Goal: Task Accomplishment & Management: Complete application form

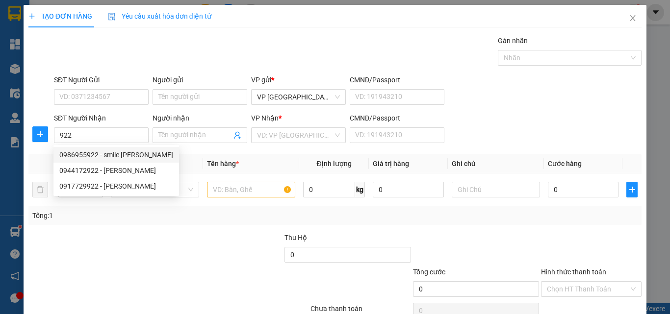
click at [119, 157] on div "0986955922 - smile [PERSON_NAME]" at bounding box center [116, 155] width 114 height 11
type input "0986955922"
type input "smile [PERSON_NAME]"
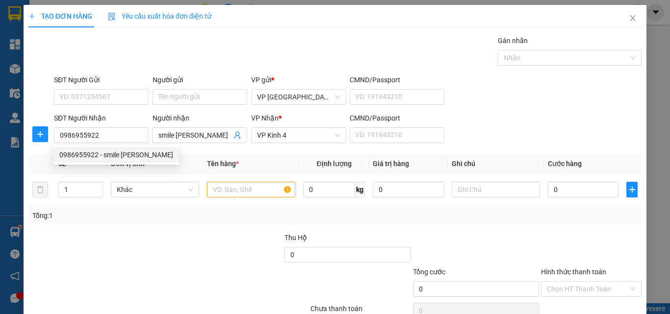
type input "30.000"
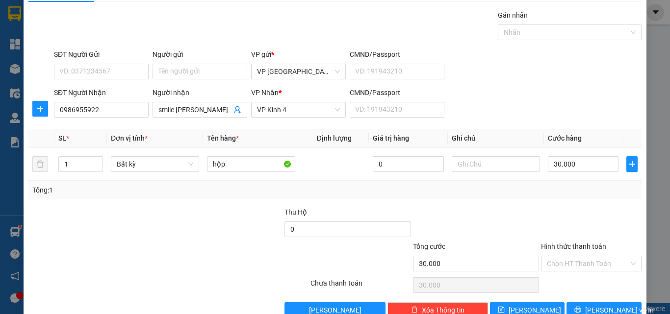
scroll to position [49, 0]
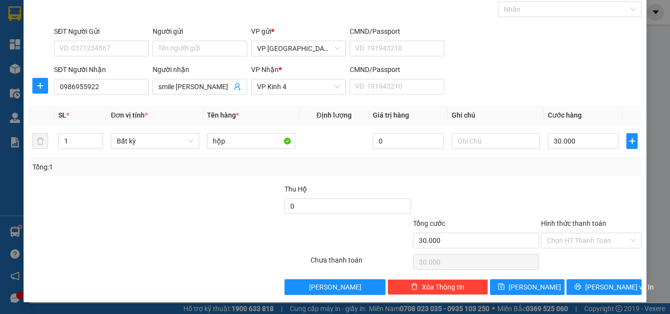
type input "0986955922"
click at [567, 218] on div "Hình thức thanh toán" at bounding box center [591, 225] width 101 height 15
click at [568, 225] on label "Hình thức thanh toán" at bounding box center [573, 224] width 65 height 8
click at [568, 233] on input "Hình thức thanh toán" at bounding box center [588, 240] width 82 height 15
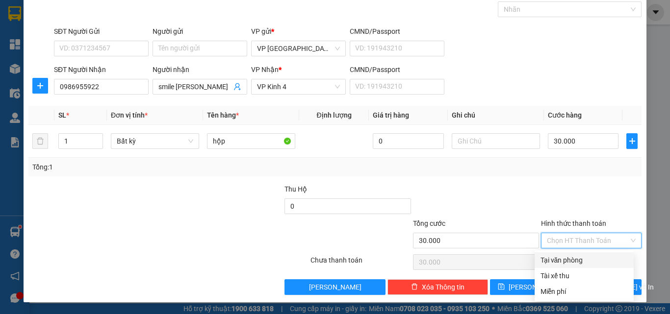
click at [560, 261] on div "Tại văn phòng" at bounding box center [583, 260] width 87 height 11
type input "0"
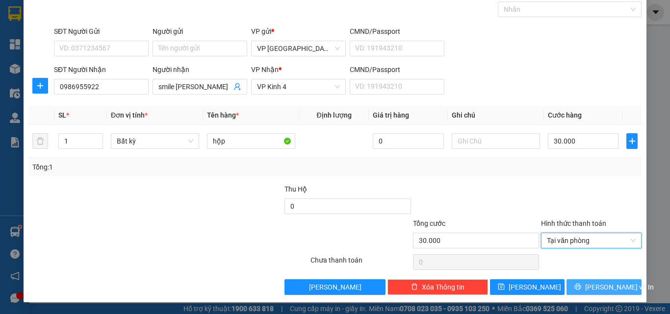
click at [568, 289] on button "[PERSON_NAME] và In" at bounding box center [603, 287] width 75 height 16
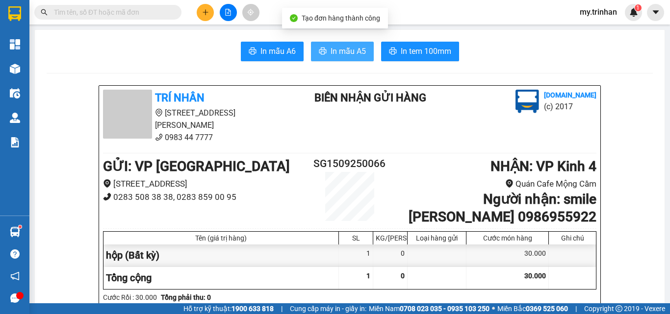
click at [335, 53] on span "In mẫu A5" at bounding box center [347, 51] width 35 height 12
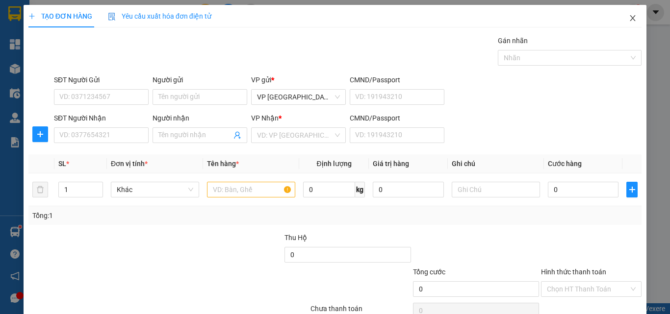
drag, startPoint x: 624, startPoint y: 20, endPoint x: 214, endPoint y: 2, distance: 409.8
click at [629, 20] on icon "close" at bounding box center [633, 18] width 8 height 8
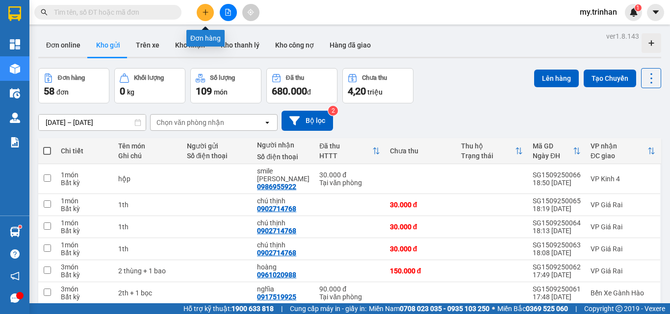
click at [207, 10] on icon "plus" at bounding box center [205, 12] width 7 height 7
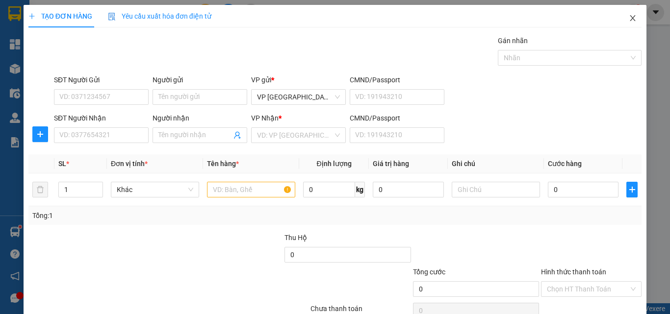
click at [630, 17] on span "Close" at bounding box center [632, 18] width 27 height 27
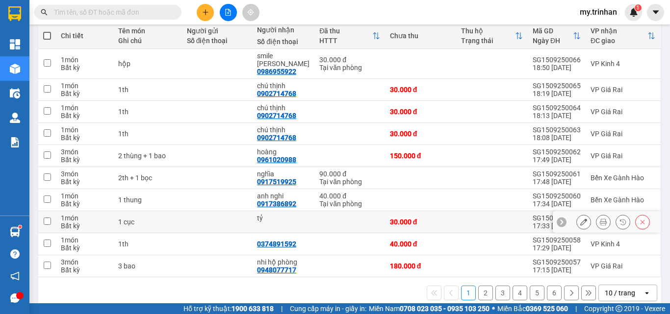
scroll to position [122, 0]
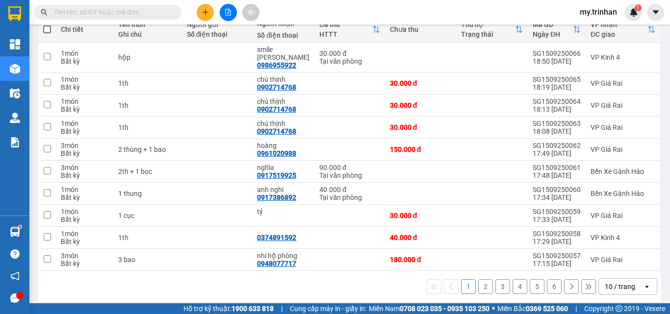
click at [478, 281] on button "2" at bounding box center [485, 286] width 15 height 15
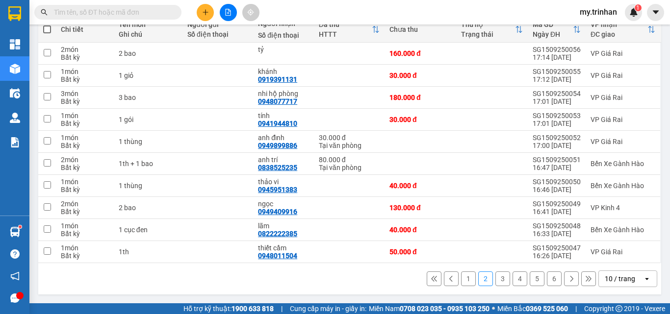
click at [461, 276] on button "1" at bounding box center [468, 279] width 15 height 15
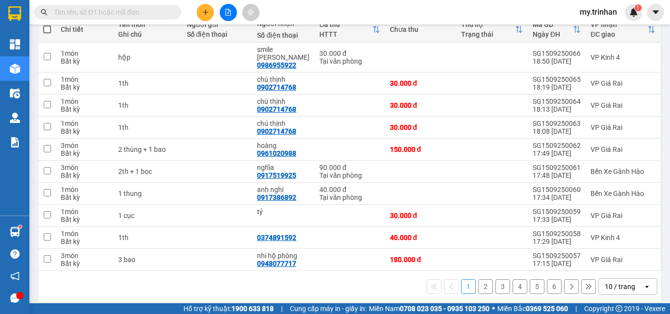
click at [205, 15] on button at bounding box center [205, 12] width 17 height 17
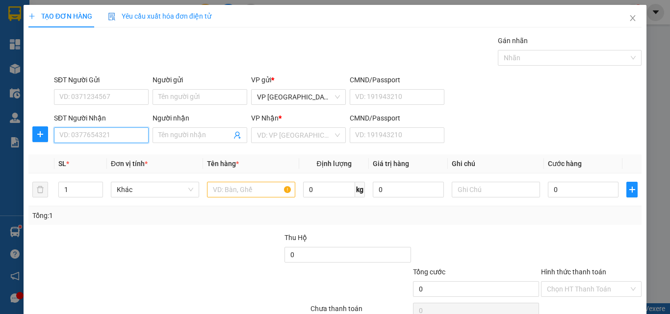
click at [123, 137] on input "SĐT Người Nhận" at bounding box center [101, 135] width 95 height 16
click at [119, 138] on input "1414" at bounding box center [101, 135] width 95 height 16
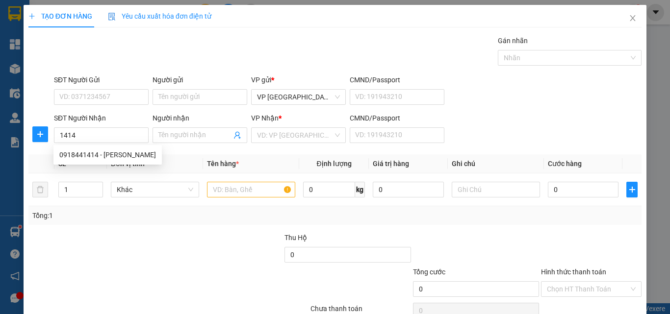
click at [124, 147] on div "0918441414 0918441414 - [PERSON_NAME]" at bounding box center [107, 155] width 108 height 20
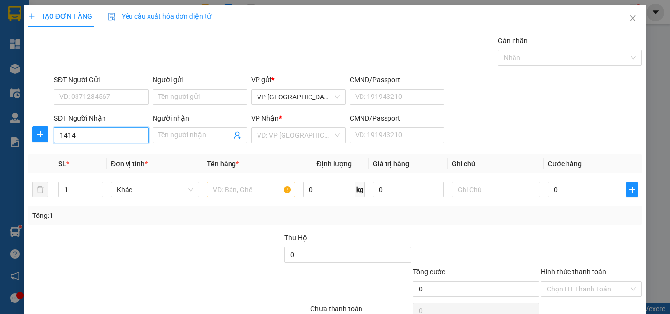
click at [124, 141] on input "1414" at bounding box center [101, 135] width 95 height 16
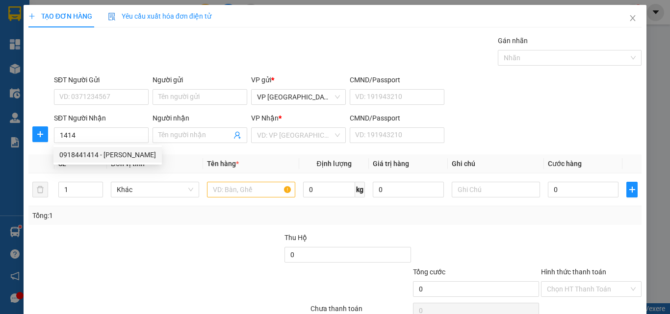
click at [126, 147] on div "0918441414 0918441414 - [PERSON_NAME]" at bounding box center [107, 155] width 108 height 20
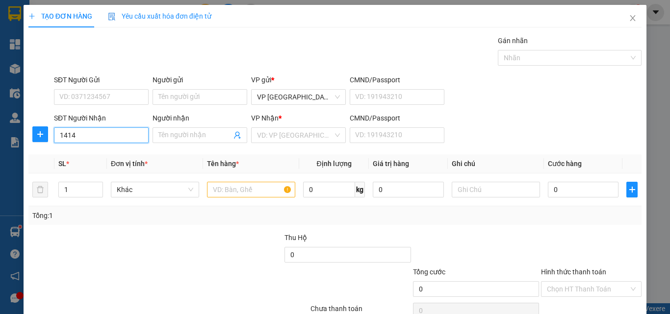
click at [123, 133] on input "1414" at bounding box center [101, 135] width 95 height 16
click at [124, 151] on div "0918441414 - [PERSON_NAME]" at bounding box center [107, 155] width 97 height 11
type input "0918441414"
type input "yến thanh"
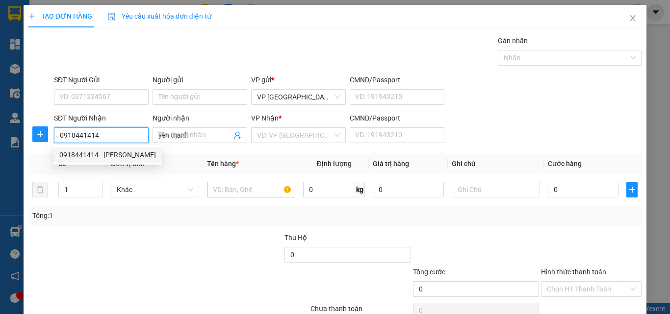
type input "90.000"
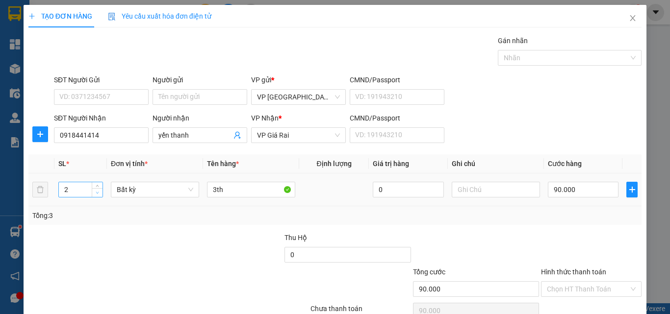
click at [98, 193] on icon "down" at bounding box center [97, 192] width 3 height 3
type input "1"
click at [98, 193] on icon "down" at bounding box center [97, 192] width 3 height 3
click at [98, 192] on icon "down" at bounding box center [97, 192] width 3 height 3
drag, startPoint x: 232, startPoint y: 189, endPoint x: 193, endPoint y: 180, distance: 40.1
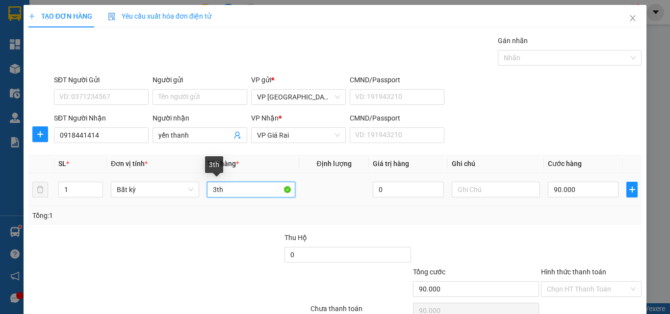
click at [193, 180] on tr "1 Bất kỳ 3th 0 90.000" at bounding box center [334, 190] width 613 height 33
type input "0"
type input "1 bao"
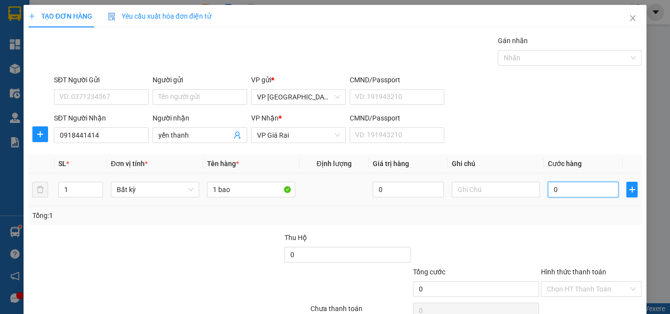
click at [563, 186] on input "0" at bounding box center [583, 190] width 71 height 16
type input "4"
type input "40"
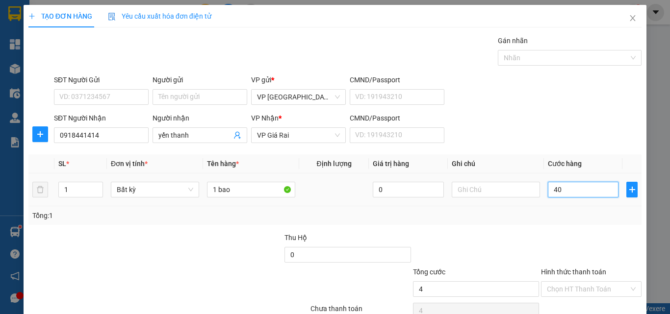
type input "40"
type input "40.000"
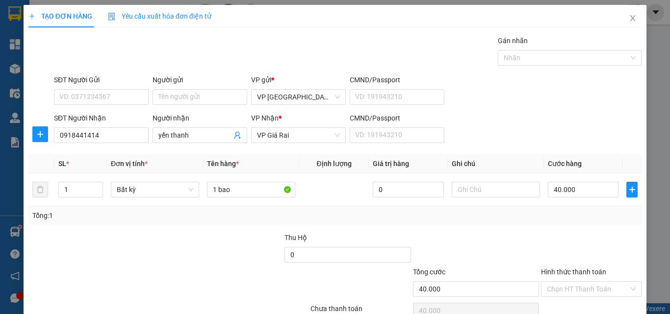
scroll to position [49, 0]
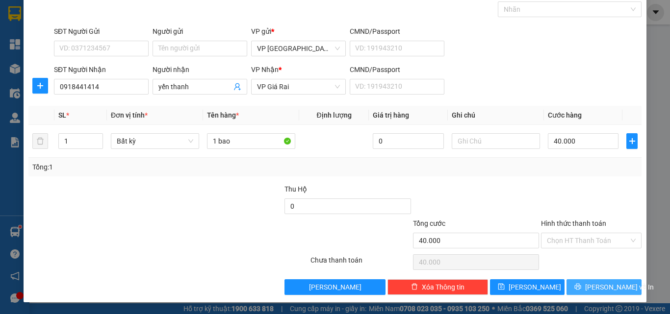
click at [607, 282] on span "[PERSON_NAME] và In" at bounding box center [619, 287] width 69 height 11
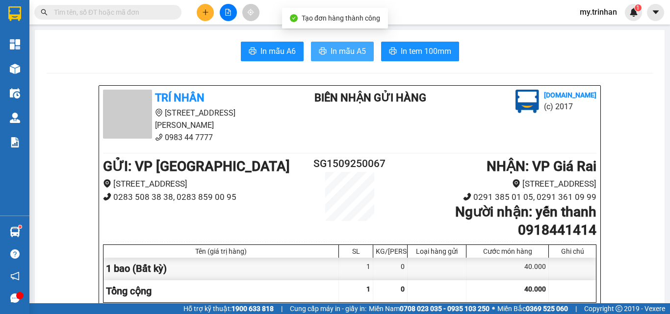
click at [333, 54] on span "In mẫu A5" at bounding box center [347, 51] width 35 height 12
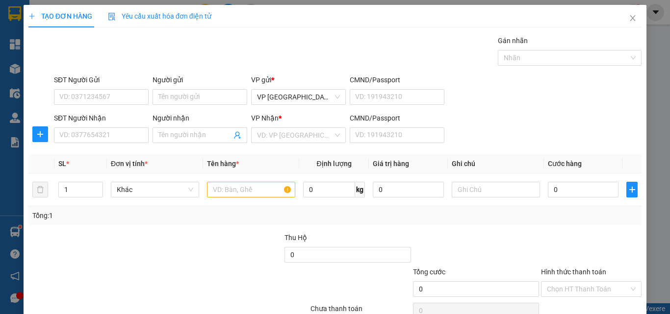
click at [499, 136] on div "SĐT Người Nhận VD: 0377654321 Người nhận Tên người nhận VP Nhận * VD: VP Sài Gò…" at bounding box center [347, 130] width 591 height 34
click at [115, 129] on input "SĐT Người Nhận" at bounding box center [101, 135] width 95 height 16
click at [143, 131] on input "300" at bounding box center [101, 135] width 95 height 16
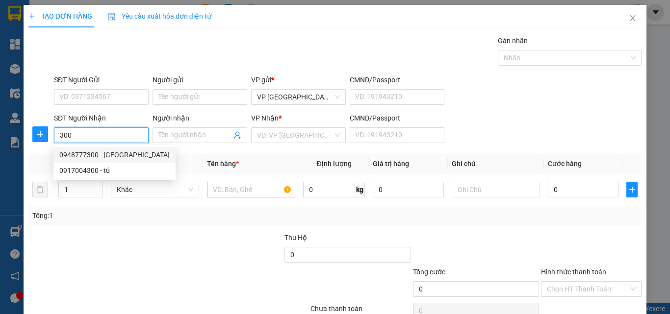
click at [128, 155] on div "0948777300 - [GEOGRAPHIC_DATA]" at bounding box center [114, 155] width 110 height 11
type input "0948777300"
type input "hoàn mỹ"
type input "30.000"
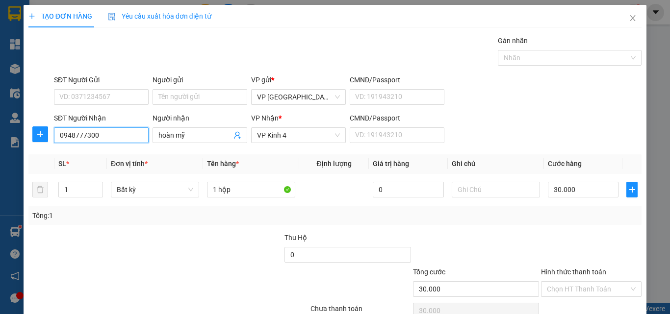
type input "0948777300"
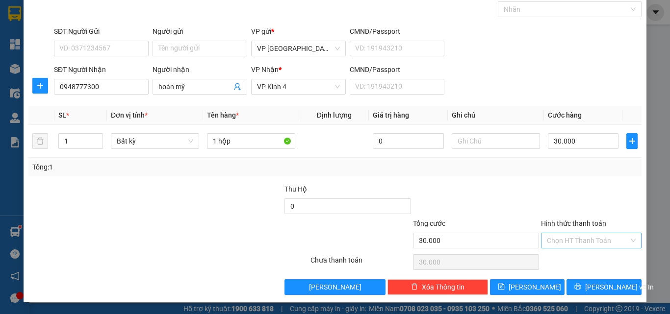
drag, startPoint x: 570, startPoint y: 243, endPoint x: 572, endPoint y: 249, distance: 5.7
click at [571, 243] on input "Hình thức thanh toán" at bounding box center [588, 240] width 82 height 15
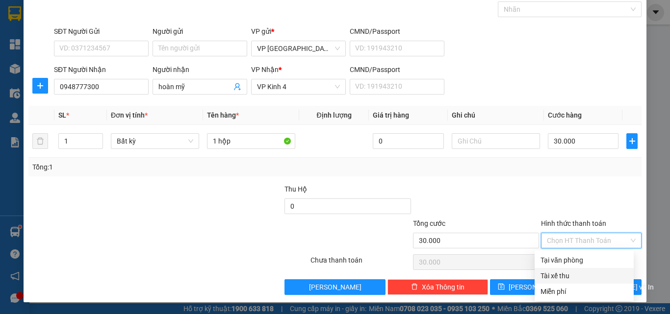
click at [569, 271] on div "Tài xế thu" at bounding box center [583, 276] width 87 height 11
type input "0"
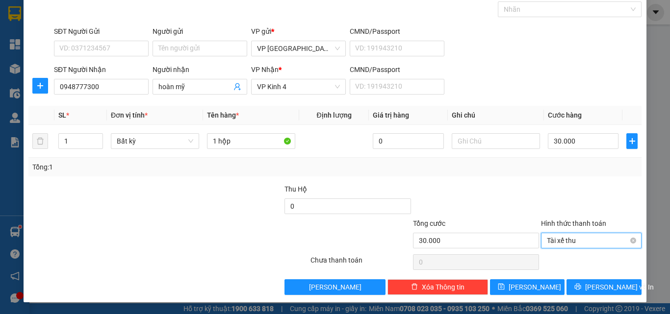
click at [564, 240] on span "Tài xế thu" at bounding box center [591, 240] width 89 height 15
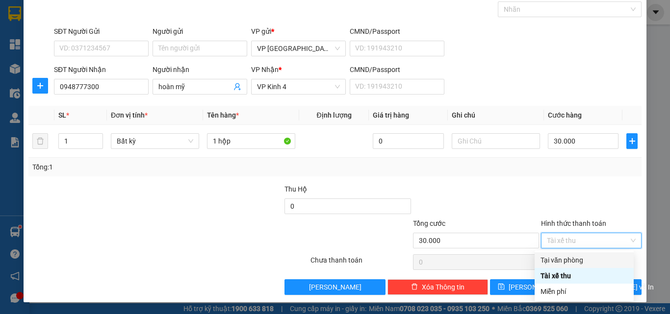
click at [567, 255] on div "Tại văn phòng" at bounding box center [583, 260] width 87 height 11
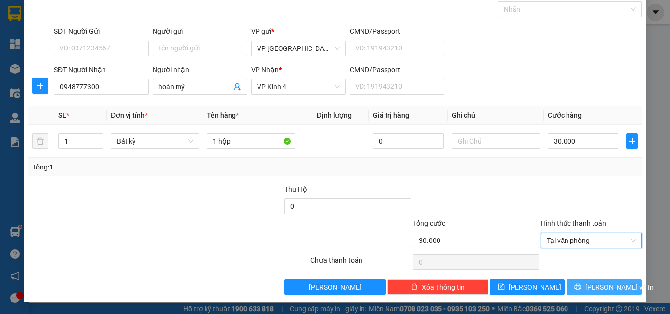
click at [569, 290] on button "[PERSON_NAME] và In" at bounding box center [603, 287] width 75 height 16
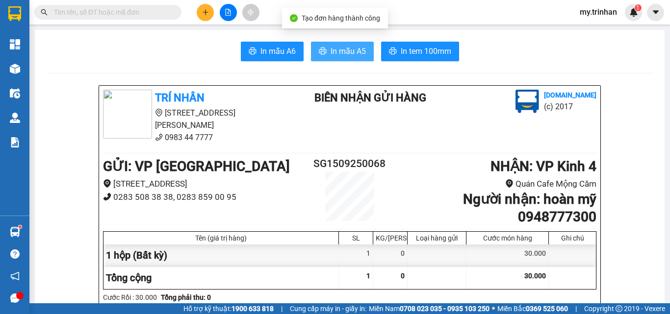
click at [352, 43] on button "In mẫu A5" at bounding box center [342, 52] width 63 height 20
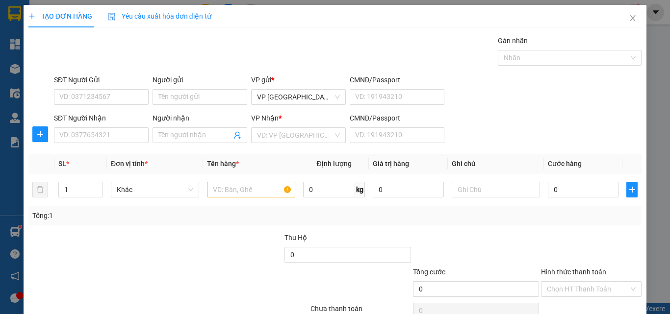
drag, startPoint x: 505, startPoint y: 107, endPoint x: 405, endPoint y: 126, distance: 100.7
click at [506, 109] on form "SĐT Người Gửi VD: 0371234567 Người gửi Tên người gửi VP gửi * VP [GEOGRAPHIC_DA…" at bounding box center [334, 111] width 613 height 73
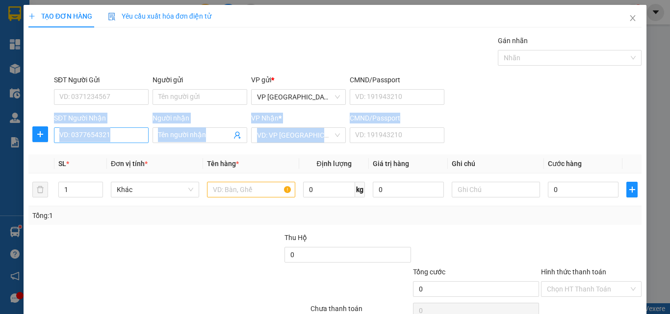
click at [116, 137] on input "SĐT Người Nhận" at bounding box center [101, 135] width 95 height 16
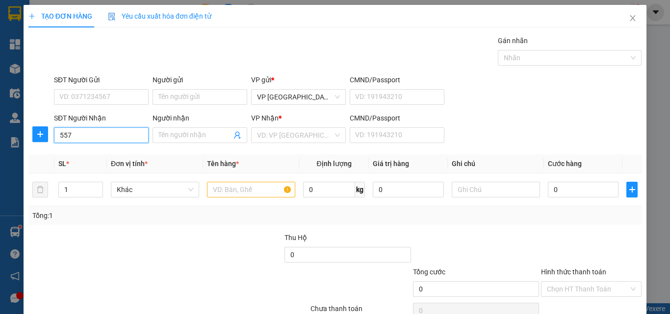
drag, startPoint x: 116, startPoint y: 137, endPoint x: 134, endPoint y: 137, distance: 17.7
click at [130, 137] on input "557" at bounding box center [101, 135] width 95 height 16
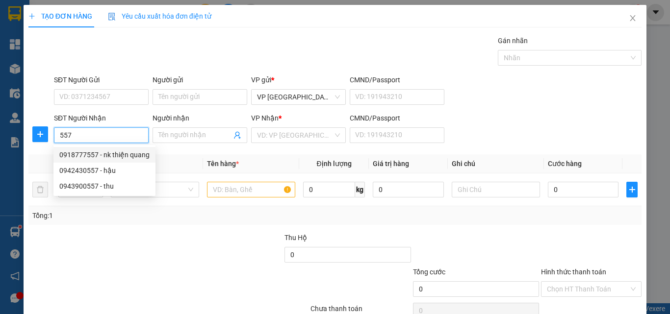
click at [138, 153] on div "0918777557 - nk thiện quang" at bounding box center [104, 155] width 90 height 11
type input "0918777557"
type input "nk thiện quang"
type input "30.000"
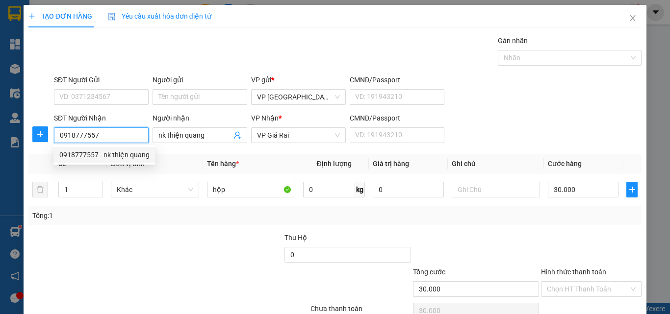
type input "0918777557"
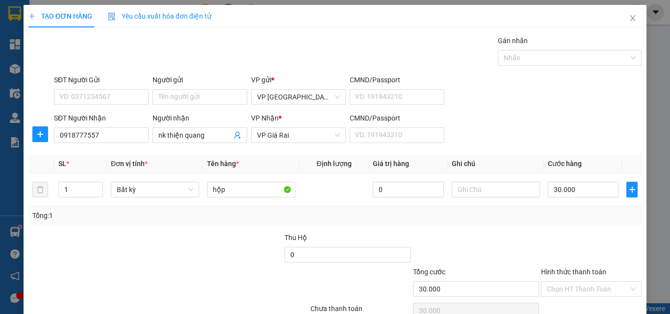
scroll to position [49, 0]
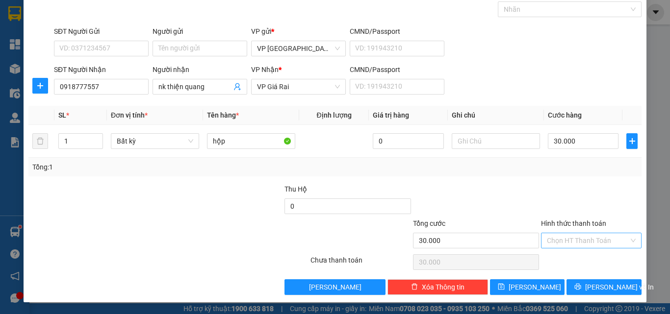
click at [584, 242] on input "Hình thức thanh toán" at bounding box center [588, 240] width 82 height 15
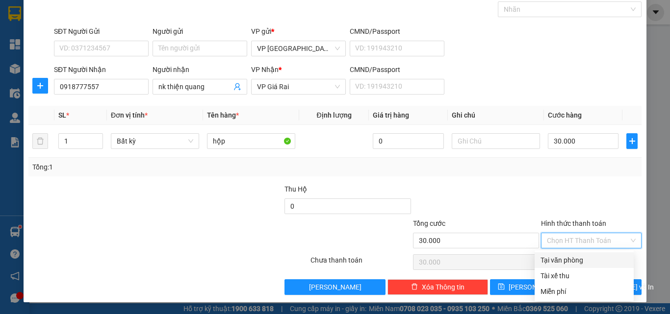
click at [588, 258] on div "Tại văn phòng" at bounding box center [583, 260] width 87 height 11
type input "0"
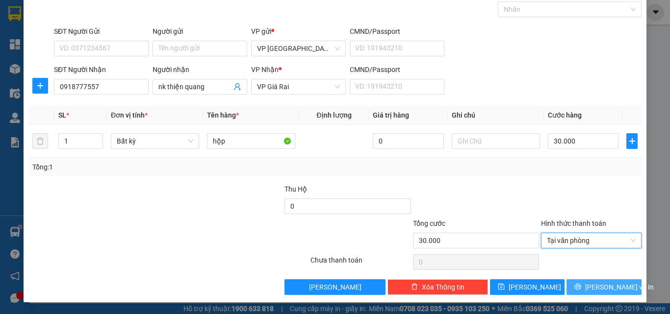
click at [584, 290] on button "[PERSON_NAME] và In" at bounding box center [603, 287] width 75 height 16
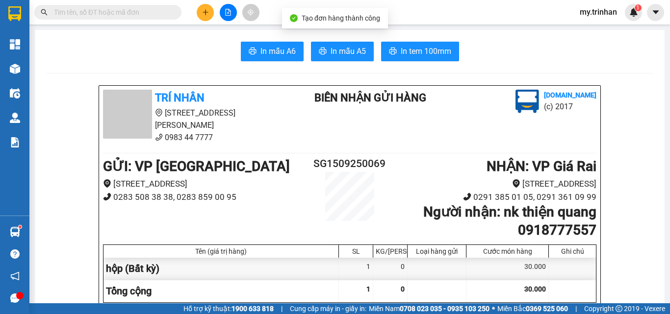
click at [330, 57] on span "In mẫu A5" at bounding box center [347, 51] width 35 height 12
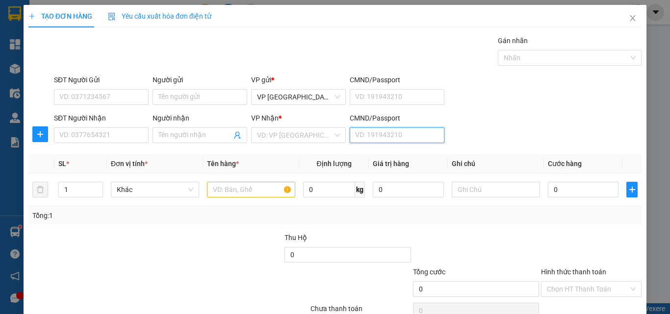
click at [362, 141] on input "CMND/Passport" at bounding box center [397, 135] width 95 height 16
drag, startPoint x: 537, startPoint y: 126, endPoint x: 164, endPoint y: 84, distance: 375.0
click at [521, 133] on div "SĐT Người Nhận VD: 0377654321 Người nhận Tên người nhận VP Nhận * VD: VP Sài Gò…" at bounding box center [347, 130] width 591 height 34
click at [117, 135] on input "SĐT Người Nhận" at bounding box center [101, 135] width 95 height 16
click at [126, 139] on input "SĐT Người Nhận" at bounding box center [101, 135] width 95 height 16
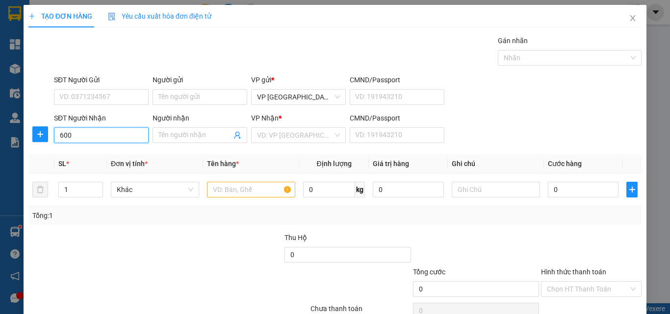
click at [126, 139] on input "600" at bounding box center [101, 135] width 95 height 16
click at [131, 150] on div "0949488600 - chi" at bounding box center [99, 155] width 81 height 11
type input "0949488600"
type input "chi"
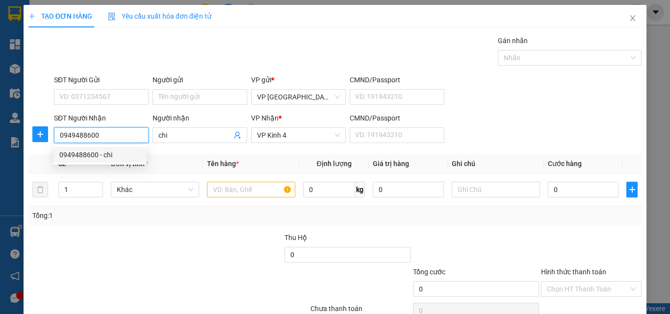
type input "30.000"
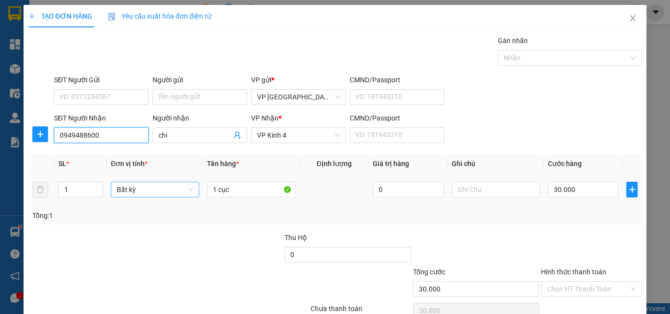
type input "0949488600"
click at [95, 184] on span "up" at bounding box center [98, 187] width 6 height 6
type input "2"
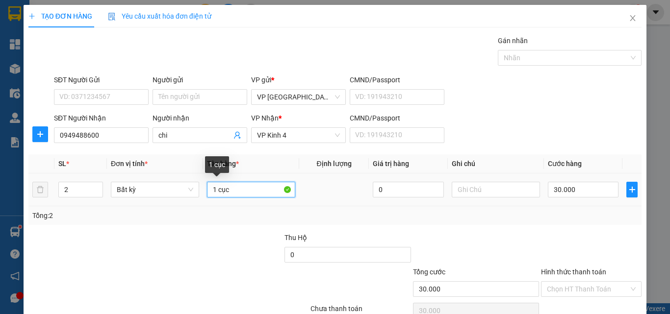
drag, startPoint x: 214, startPoint y: 192, endPoint x: 172, endPoint y: 201, distance: 43.1
click at [174, 201] on tr "2 Bất kỳ 1 cục 0 30.000" at bounding box center [334, 190] width 613 height 33
type input "0"
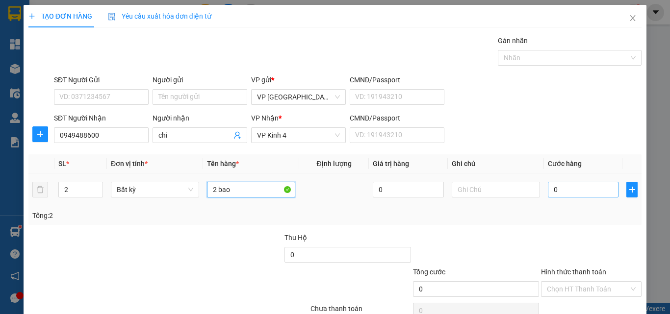
type input "2 bao"
click at [548, 189] on input "0" at bounding box center [583, 190] width 71 height 16
type input "1"
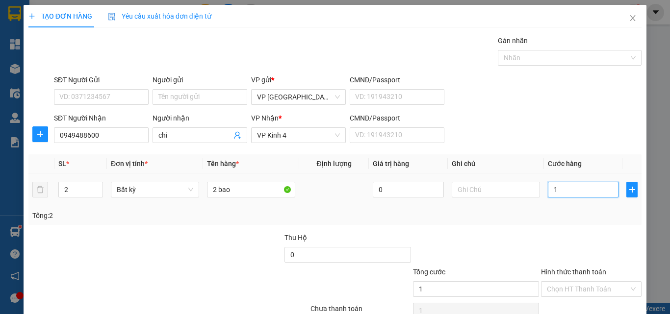
type input "12"
type input "120"
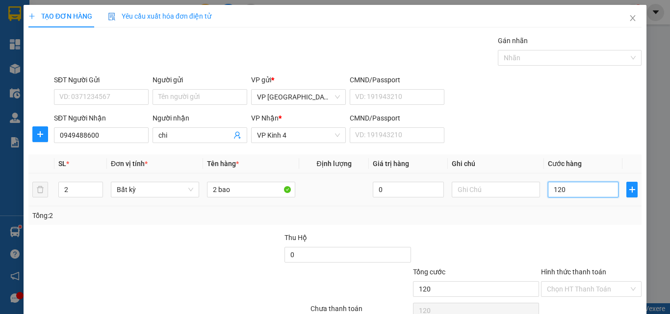
type input "120"
type input "120.000"
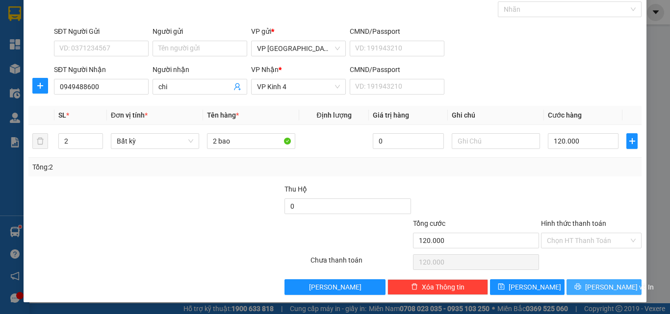
click at [613, 290] on span "[PERSON_NAME] và In" at bounding box center [619, 287] width 69 height 11
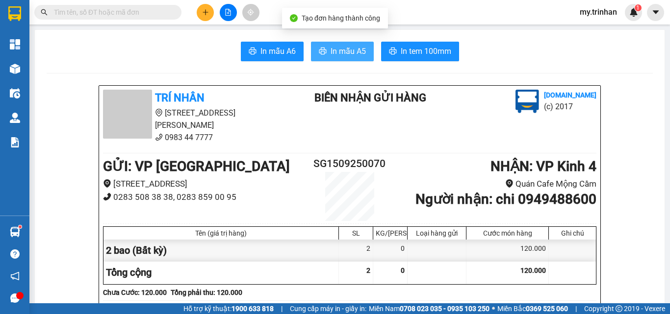
click at [358, 54] on span "In mẫu A5" at bounding box center [347, 51] width 35 height 12
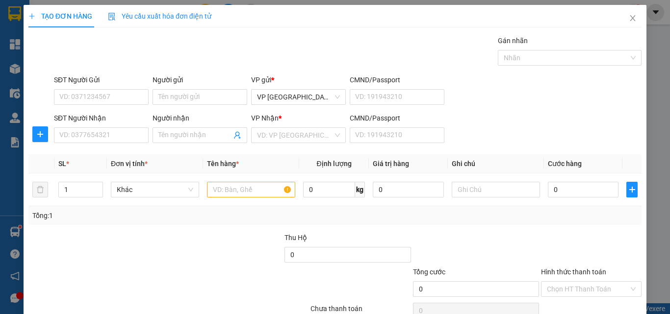
click at [521, 106] on div "SĐT Người Gửi VD: 0371234567 Người gửi Tên người gửi VP gửi * VP [GEOGRAPHIC_DA…" at bounding box center [347, 92] width 591 height 34
click at [91, 131] on input "SĐT Người Nhận" at bounding box center [101, 135] width 95 height 16
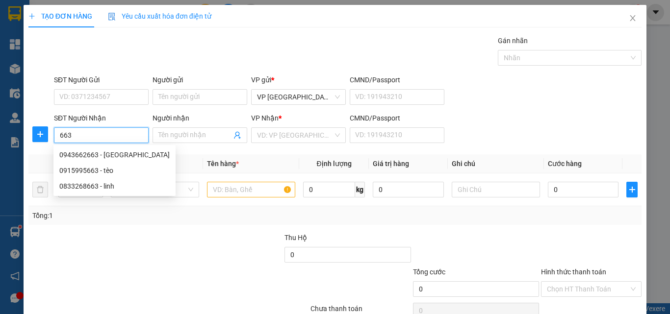
click at [102, 134] on input "663" at bounding box center [101, 135] width 95 height 16
click at [109, 166] on div "0915995663 - tèo" at bounding box center [114, 170] width 110 height 11
type input "0915995663"
type input "tèo"
type input "100.000"
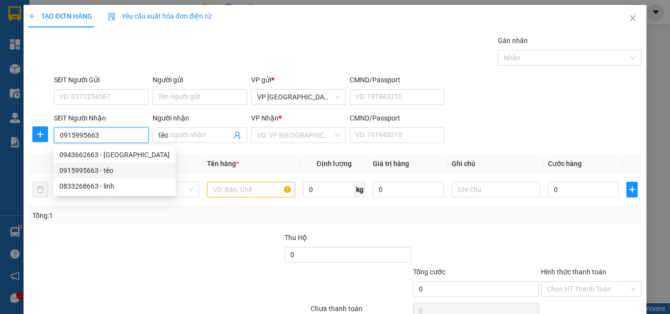
type input "100.000"
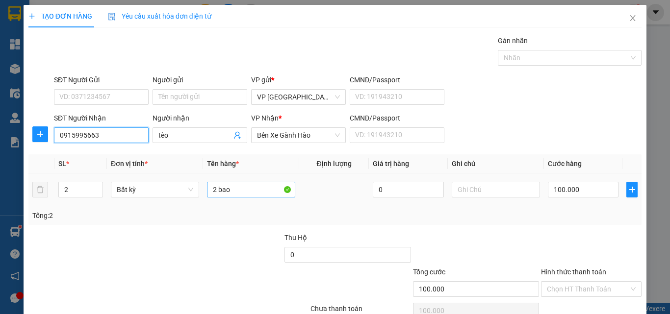
type input "0915995663"
click at [99, 191] on span "down" at bounding box center [98, 194] width 6 height 6
type input "1"
drag, startPoint x: 236, startPoint y: 192, endPoint x: 153, endPoint y: 188, distance: 83.0
click at [164, 188] on tr "1 Bất kỳ 2 bao 0 100.000" at bounding box center [334, 190] width 613 height 33
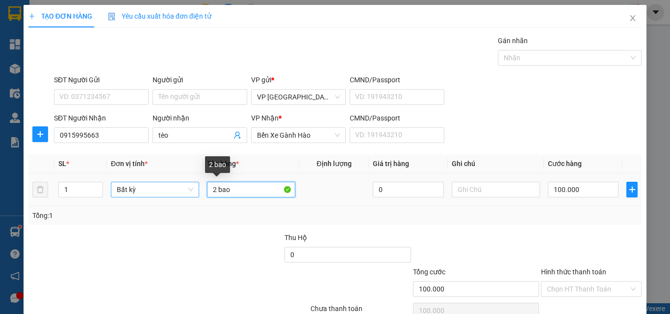
type input "0"
type input "1th"
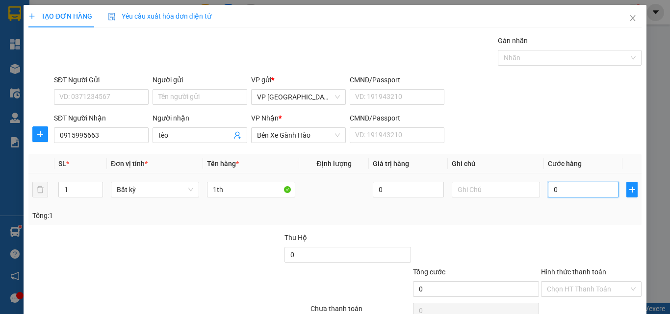
click at [565, 197] on input "0" at bounding box center [583, 190] width 71 height 16
type input "5"
type input "50"
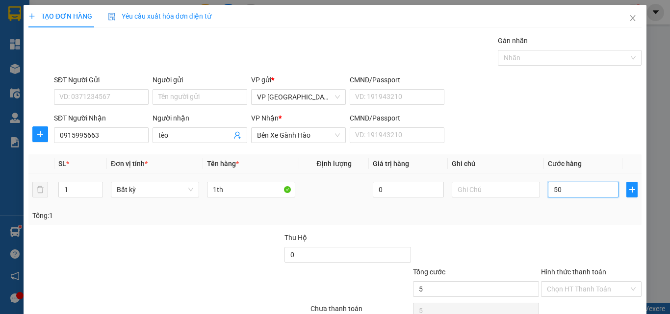
type input "50"
type input "50.000"
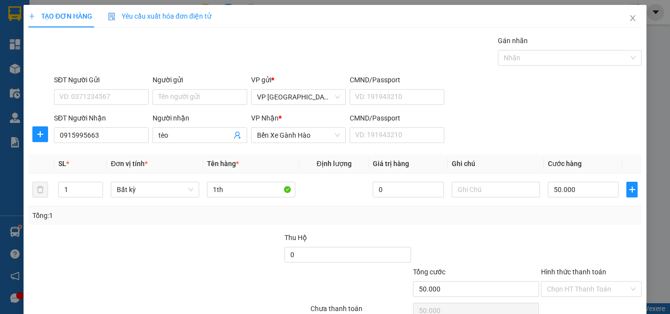
scroll to position [49, 0]
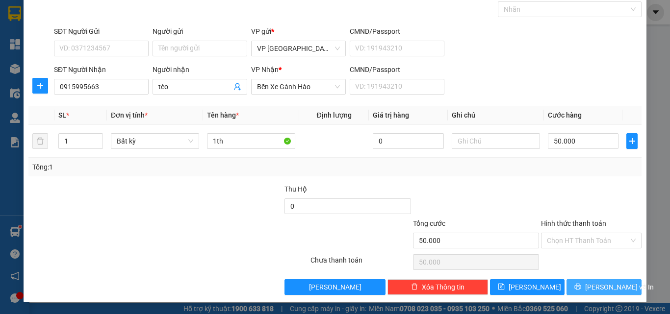
click at [609, 283] on span "[PERSON_NAME] và In" at bounding box center [619, 287] width 69 height 11
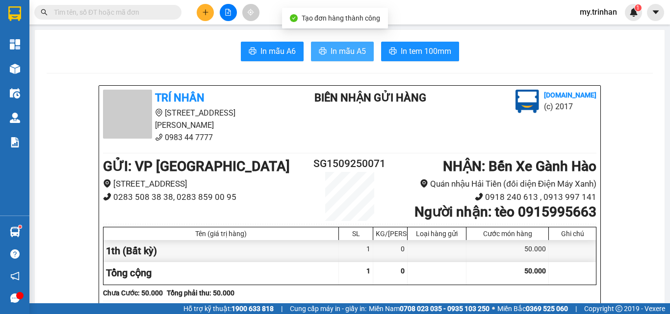
click at [338, 51] on span "In mẫu A5" at bounding box center [347, 51] width 35 height 12
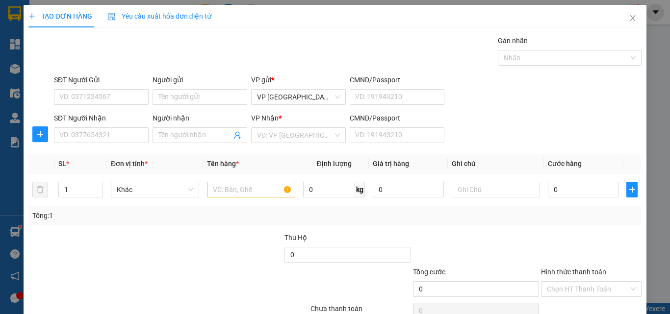
drag, startPoint x: 512, startPoint y: 114, endPoint x: 419, endPoint y: 117, distance: 93.2
click at [512, 114] on div "SĐT Người Nhận VD: 0377654321 Người nhận Tên người nhận VP Nhận * VD: VP Sài Gò…" at bounding box center [347, 130] width 591 height 34
click at [124, 134] on input "SĐT Người Nhận" at bounding box center [101, 135] width 95 height 16
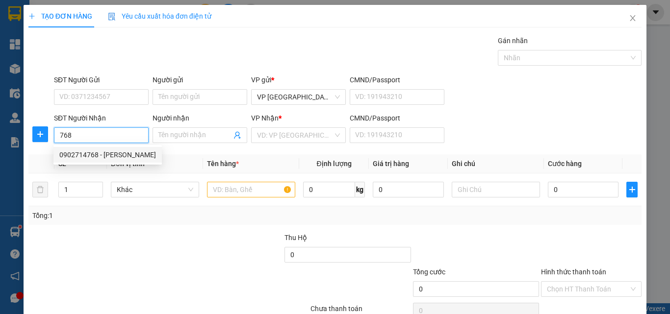
drag, startPoint x: 126, startPoint y: 158, endPoint x: 669, endPoint y: 199, distance: 544.3
click at [127, 158] on div "0902714768 - [PERSON_NAME]" at bounding box center [107, 155] width 97 height 11
type input "0902714768"
type input "chú thịnh"
type input "30.000"
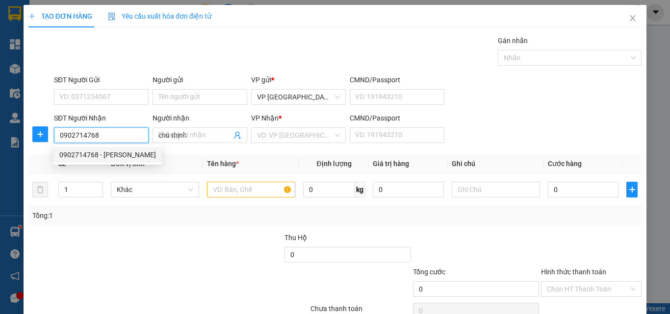
type input "30.000"
type input "0902714768"
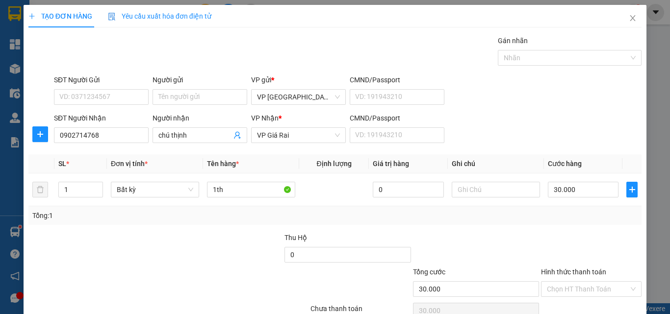
scroll to position [49, 0]
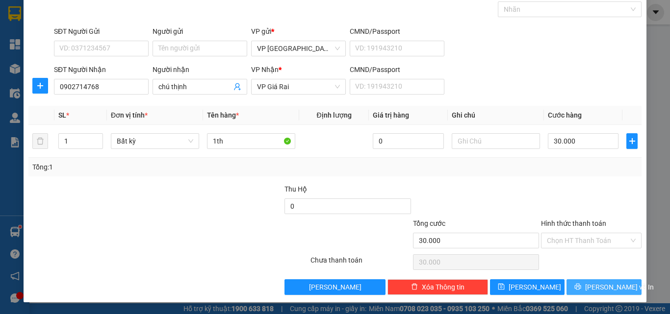
click at [594, 283] on span "[PERSON_NAME] và In" at bounding box center [619, 287] width 69 height 11
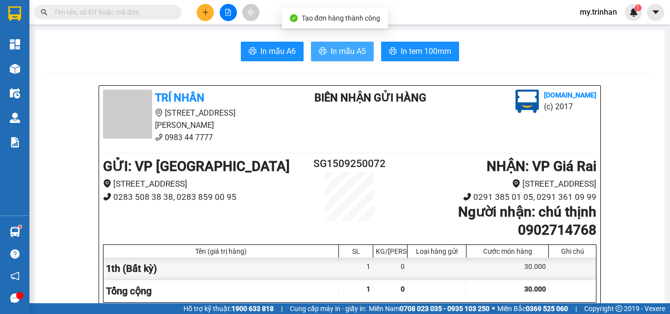
click at [333, 49] on span "In mẫu A5" at bounding box center [347, 51] width 35 height 12
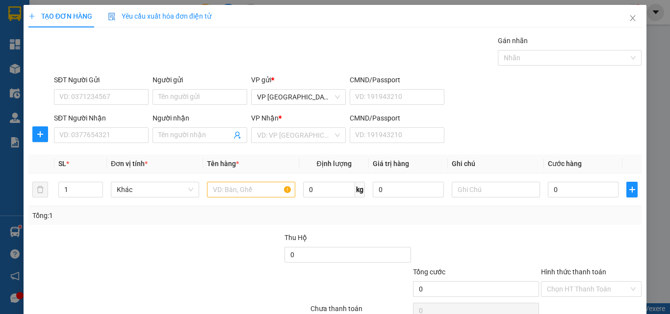
drag, startPoint x: 475, startPoint y: 125, endPoint x: 328, endPoint y: 126, distance: 147.6
click at [475, 125] on div "SĐT Người Nhận VD: 0377654321 Người nhận Tên người nhận VP Nhận * VD: VP Sài Gò…" at bounding box center [347, 130] width 591 height 34
click at [97, 135] on input "SĐT Người Nhận" at bounding box center [101, 135] width 95 height 16
click at [166, 135] on input "Người nhận" at bounding box center [194, 135] width 73 height 11
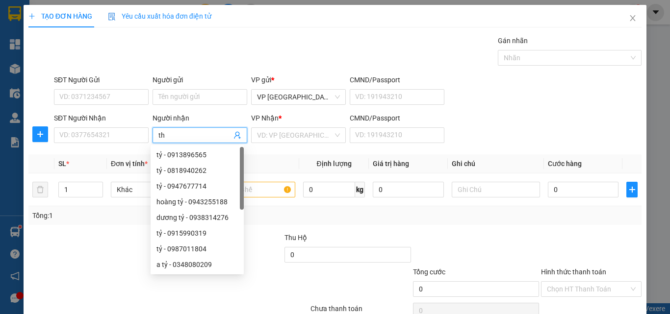
type input "t"
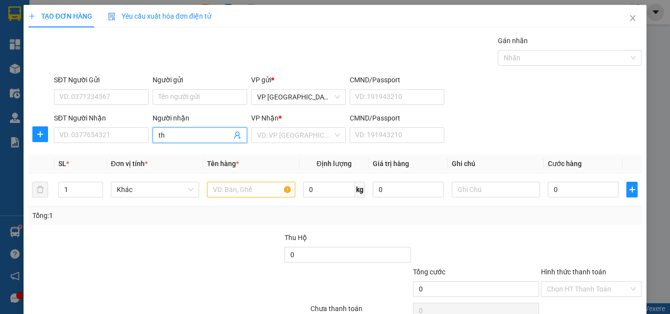
type input "t"
type input "thầy hận"
drag, startPoint x: 268, startPoint y: 133, endPoint x: 271, endPoint y: 139, distance: 6.6
click at [269, 136] on input "search" at bounding box center [295, 135] width 76 height 15
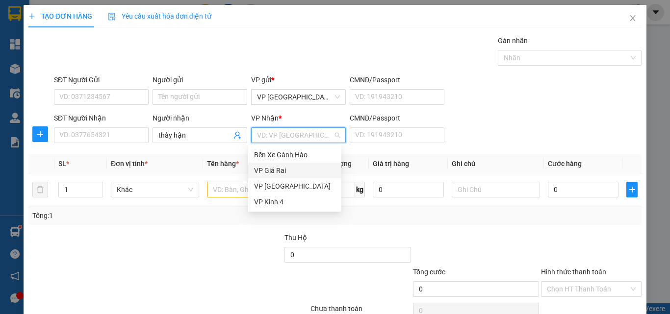
click at [269, 171] on div "VP Giá Rai" at bounding box center [294, 170] width 81 height 11
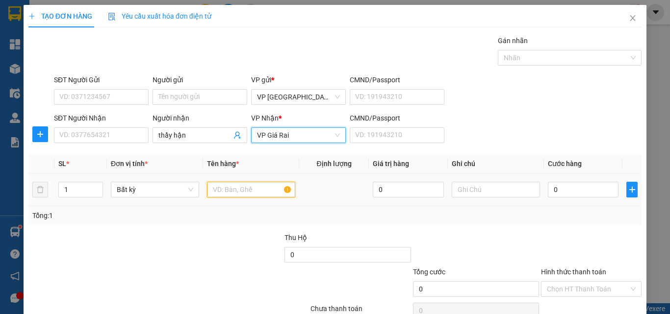
click at [231, 193] on input "text" at bounding box center [251, 190] width 88 height 16
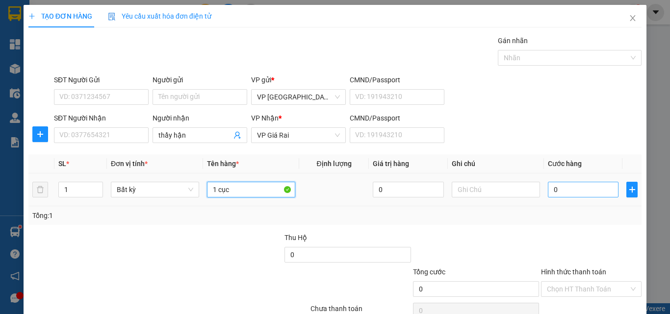
type input "1 cục"
click at [568, 187] on input "0" at bounding box center [583, 190] width 71 height 16
type input "3"
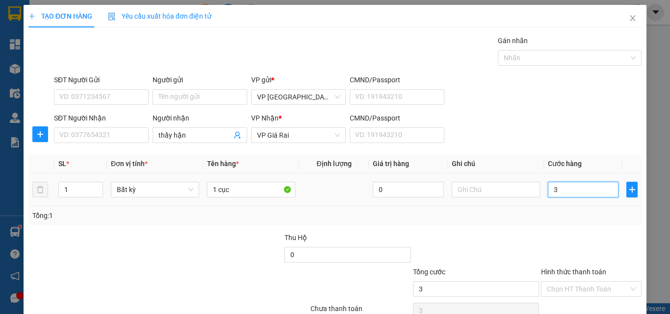
type input "30"
type input "30.000"
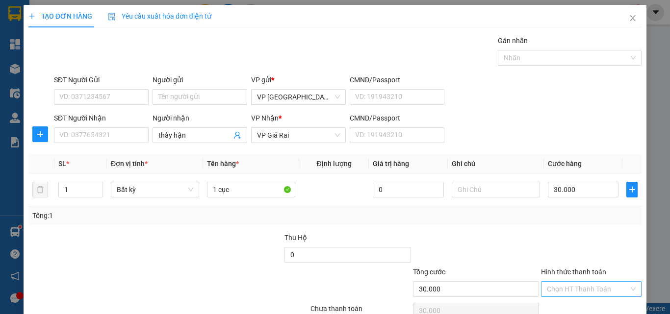
scroll to position [49, 0]
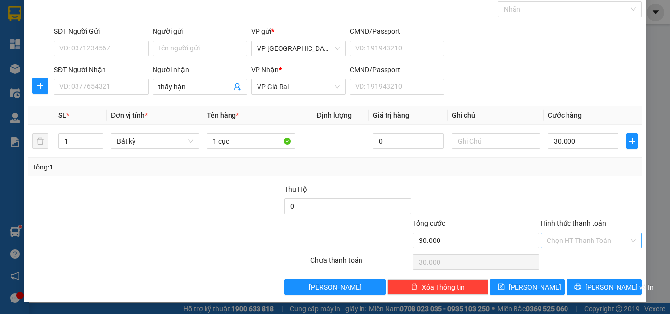
click at [580, 247] on input "Hình thức thanh toán" at bounding box center [588, 240] width 82 height 15
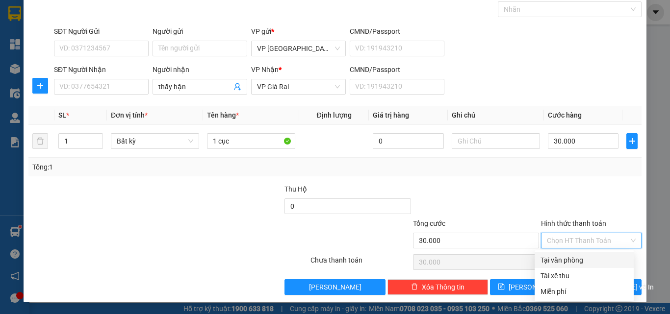
click at [579, 257] on div "Tại văn phòng" at bounding box center [583, 260] width 87 height 11
type input "0"
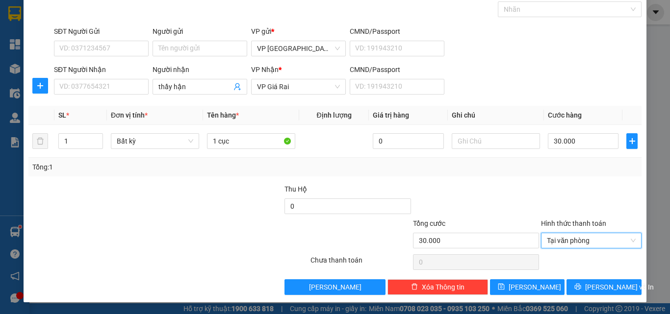
click at [589, 278] on div "Transit Pickup Surcharge Ids Transit Deliver Surcharge Ids Transit Deliver Surc…" at bounding box center [334, 141] width 613 height 308
click at [582, 278] on div "Transit Pickup Surcharge Ids Transit Deliver Surcharge Ids Transit Deliver Surc…" at bounding box center [334, 141] width 613 height 308
click at [587, 289] on button "[PERSON_NAME] và In" at bounding box center [603, 287] width 75 height 16
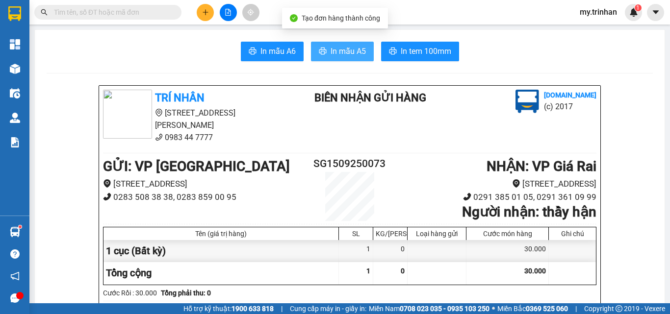
click at [335, 49] on span "In mẫu A5" at bounding box center [347, 51] width 35 height 12
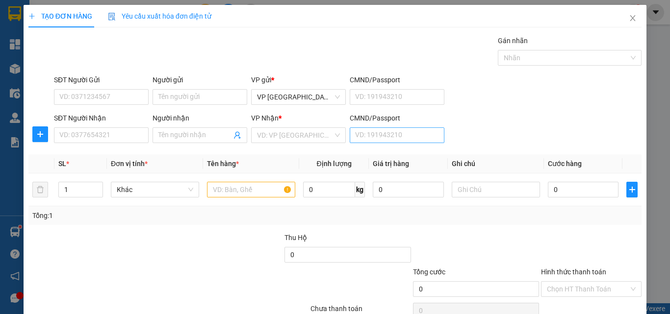
drag, startPoint x: 483, startPoint y: 133, endPoint x: 360, endPoint y: 140, distance: 123.8
click at [484, 133] on div "SĐT Người Nhận VD: 0377654321 Người nhận Tên người nhận VP Nhận * VD: VP Sài Gò…" at bounding box center [347, 130] width 591 height 34
click at [126, 134] on input "SĐT Người Nhận" at bounding box center [101, 135] width 95 height 16
click at [125, 134] on input "SĐT Người Nhận" at bounding box center [101, 135] width 95 height 16
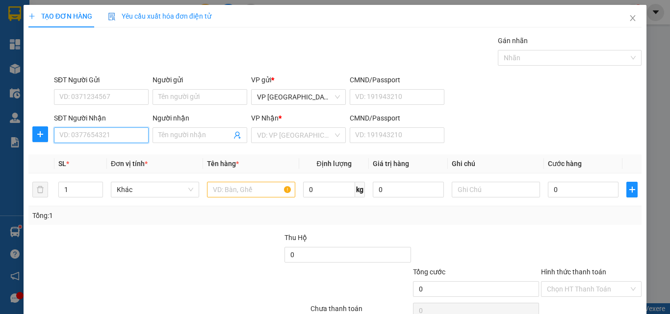
click at [125, 134] on input "SĐT Người Nhận" at bounding box center [101, 135] width 95 height 16
click at [76, 137] on input "SĐT Người Nhận" at bounding box center [101, 135] width 95 height 16
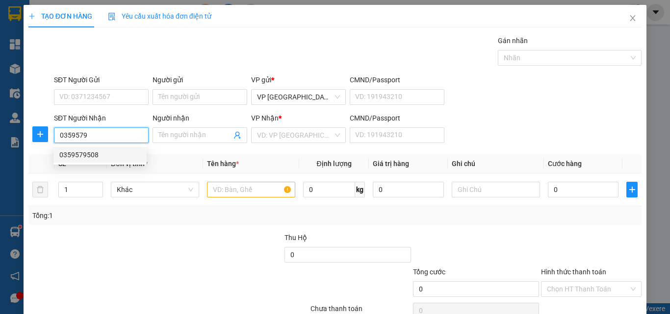
click at [101, 159] on div "0359579508" at bounding box center [99, 155] width 81 height 11
type input "0359579508"
type input "30.000"
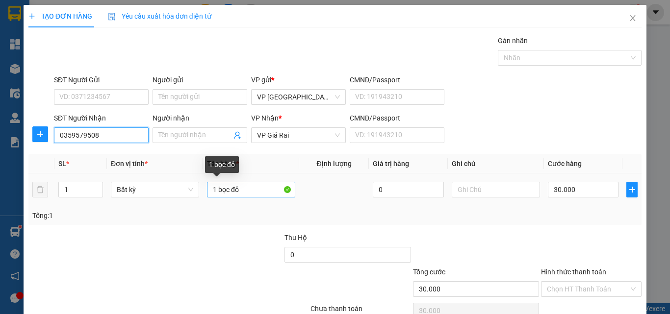
type input "0359579508"
drag, startPoint x: 245, startPoint y: 190, endPoint x: 189, endPoint y: 193, distance: 55.5
click at [189, 193] on tr "1 Bất kỳ 1 bọc đỏ 0 30.000" at bounding box center [334, 190] width 613 height 33
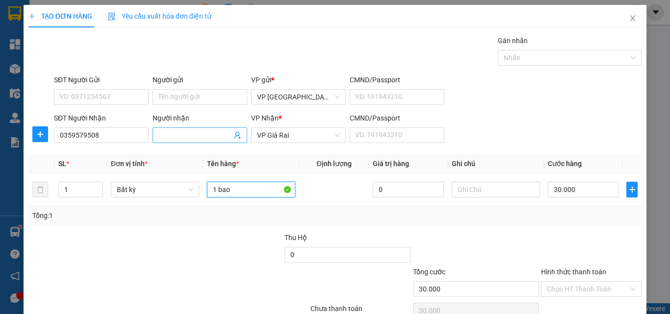
type input "1 bao"
click at [203, 131] on input "Người nhận" at bounding box center [194, 135] width 73 height 11
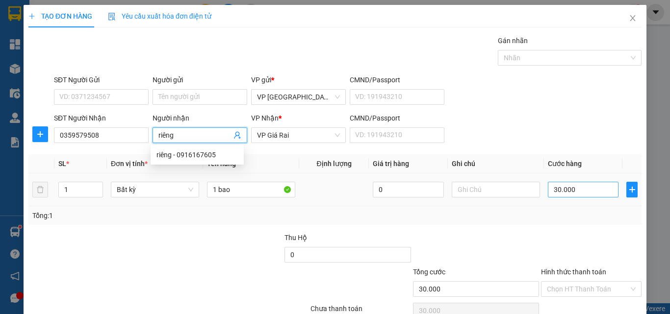
type input "riêng"
click at [575, 195] on input "30.000" at bounding box center [583, 190] width 71 height 16
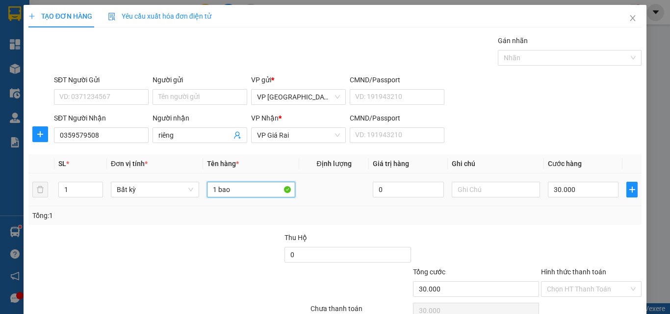
click at [246, 189] on input "1 bao" at bounding box center [251, 190] width 88 height 16
type input "1 bao đậu phộng"
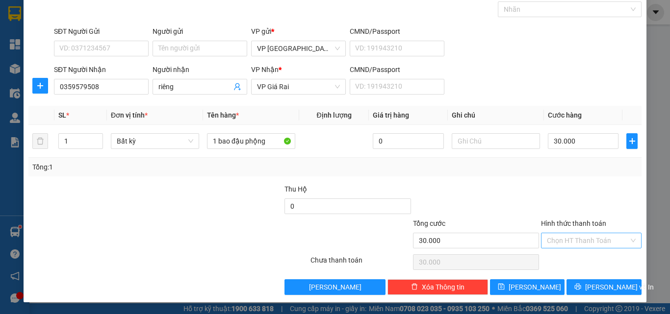
click at [571, 246] on input "Hình thức thanh toán" at bounding box center [588, 240] width 82 height 15
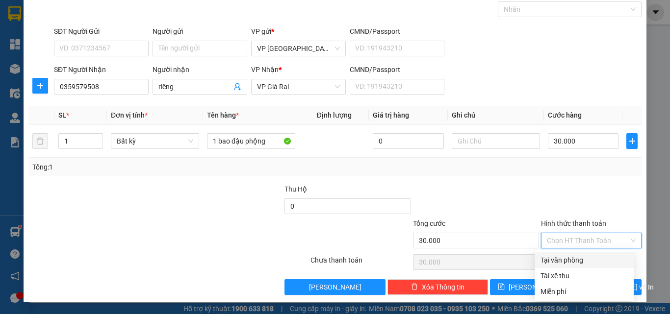
drag, startPoint x: 575, startPoint y: 259, endPoint x: 576, endPoint y: 267, distance: 7.4
click at [577, 260] on div "Tại văn phòng" at bounding box center [583, 260] width 87 height 11
type input "0"
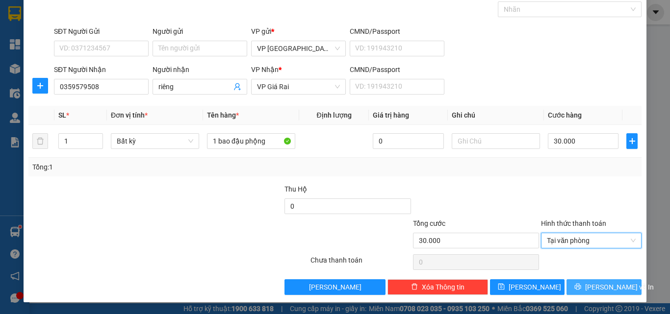
click at [581, 286] on icon "printer" at bounding box center [577, 286] width 7 height 7
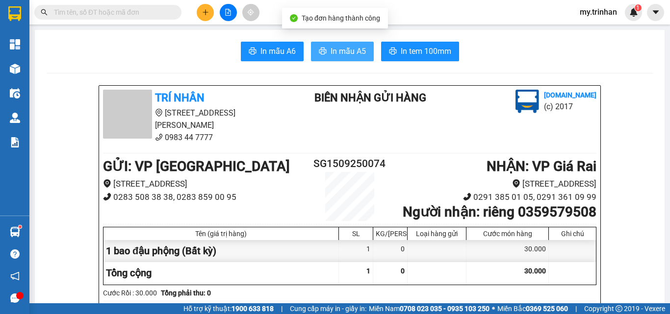
click at [341, 45] on span "In mẫu A5" at bounding box center [347, 51] width 35 height 12
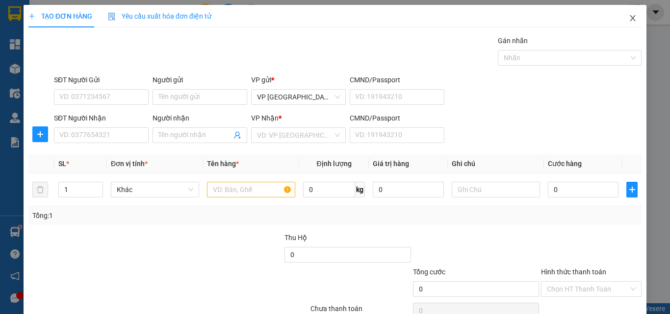
click at [626, 13] on span "Close" at bounding box center [632, 18] width 27 height 27
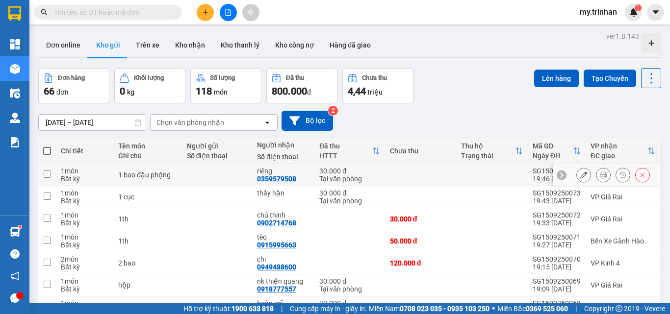
click at [600, 175] on icon at bounding box center [603, 175] width 7 height 7
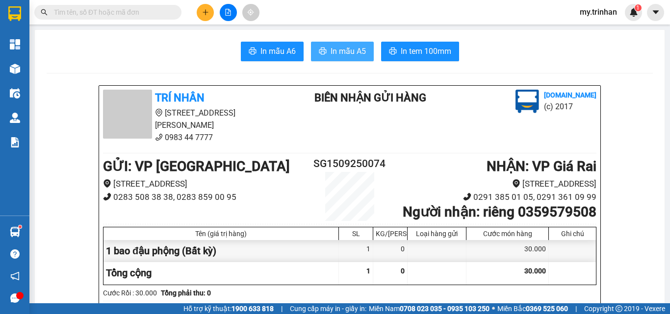
click at [349, 49] on span "In mẫu A5" at bounding box center [347, 51] width 35 height 12
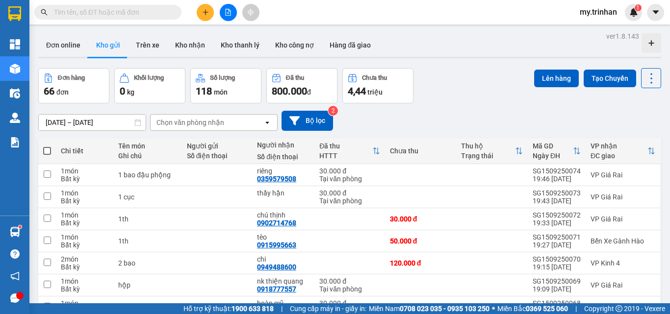
click at [396, 122] on div "[DATE] – [DATE] Press the down arrow key to interact with the calendar and sele…" at bounding box center [349, 121] width 623 height 20
click at [401, 118] on div "[DATE] – [DATE] Press the down arrow key to interact with the calendar and sele…" at bounding box center [349, 121] width 623 height 20
click at [205, 10] on icon "plus" at bounding box center [205, 12] width 7 height 7
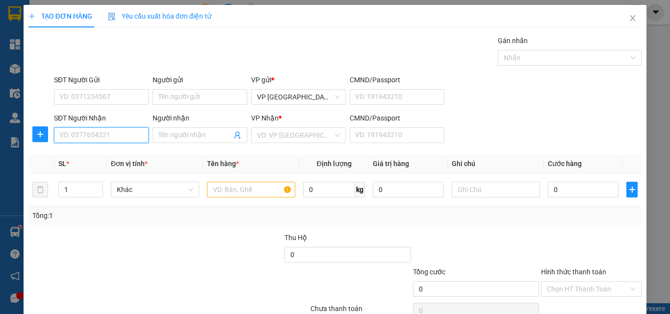
click at [102, 132] on input "SĐT Người Nhận" at bounding box center [101, 135] width 95 height 16
type input "0948867767"
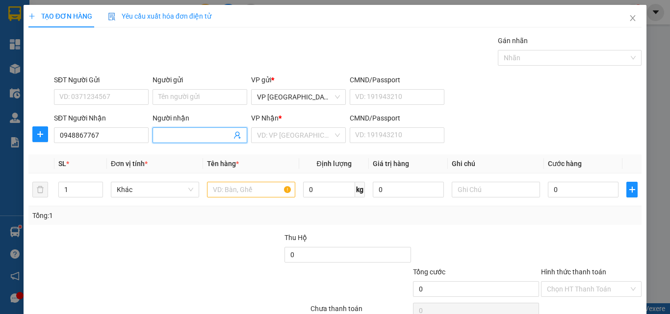
click at [170, 132] on input "Người nhận" at bounding box center [194, 135] width 73 height 11
type input "hải"
click at [284, 140] on input "search" at bounding box center [295, 135] width 76 height 15
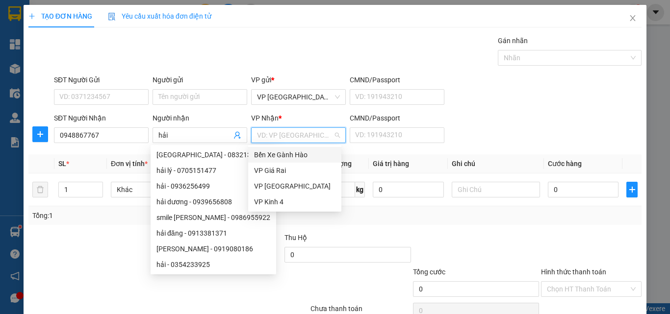
click at [284, 156] on div "Bến Xe Gành Hào" at bounding box center [294, 155] width 81 height 11
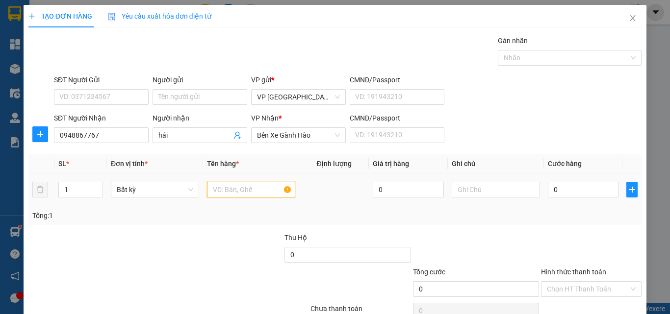
click at [258, 191] on input "text" at bounding box center [251, 190] width 88 height 16
type input "1 túi"
click at [568, 187] on input "0" at bounding box center [583, 190] width 71 height 16
type input "4"
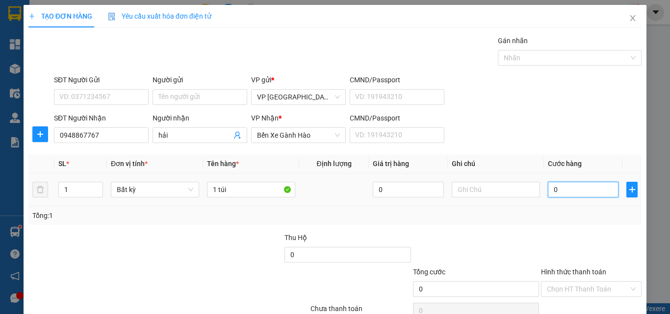
type input "4"
type input "40"
drag, startPoint x: 568, startPoint y: 187, endPoint x: 540, endPoint y: 261, distance: 78.7
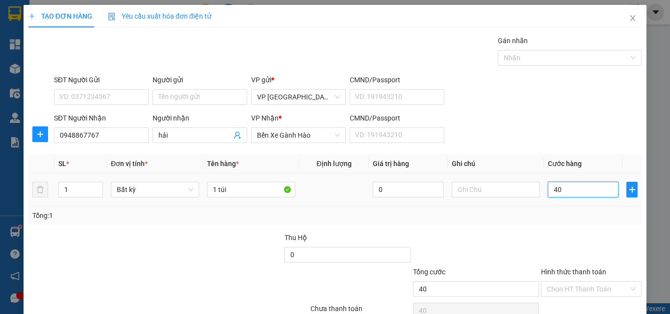
click at [561, 271] on div "Transit Pickup Surcharge Ids Transit Deliver Surcharge Ids Transit Deliver Surc…" at bounding box center [334, 189] width 613 height 308
type input "40.000"
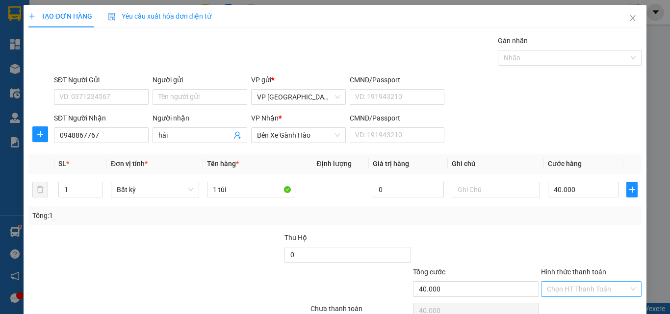
drag, startPoint x: 599, startPoint y: 240, endPoint x: 599, endPoint y: 247, distance: 6.4
click at [600, 282] on input "Hình thức thanh toán" at bounding box center [588, 289] width 82 height 15
click at [592, 303] on div "Tại văn phòng" at bounding box center [583, 308] width 87 height 11
type input "0"
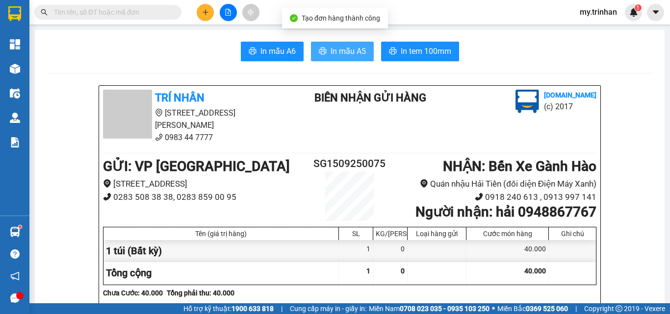
click at [354, 43] on button "In mẫu A5" at bounding box center [342, 52] width 63 height 20
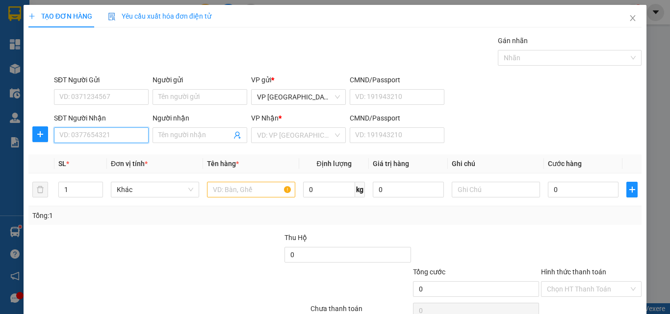
click at [112, 131] on input "SĐT Người Nhận" at bounding box center [101, 135] width 95 height 16
click at [112, 149] on div "0786666321 - nha khoa" at bounding box center [99, 155] width 93 height 16
type input "0786666321"
type input "nha khoa"
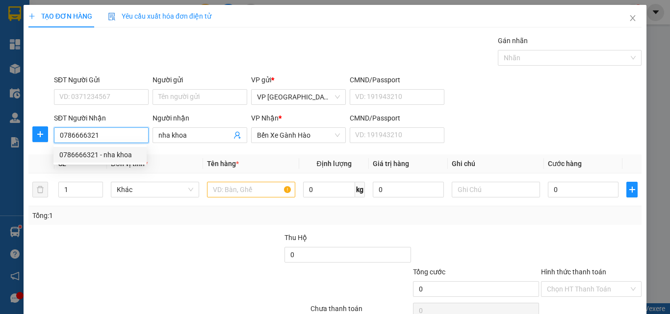
type input "30.000"
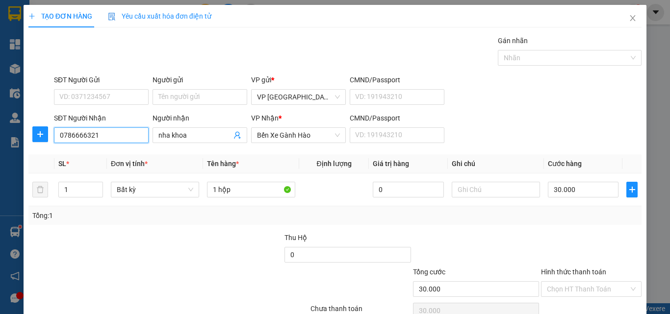
type input "0786666321"
click at [561, 268] on label "Hình thức thanh toán" at bounding box center [573, 272] width 65 height 8
click at [561, 282] on input "Hình thức thanh toán" at bounding box center [588, 289] width 82 height 15
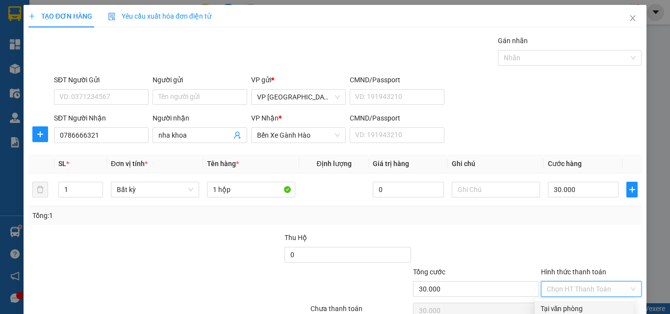
click at [552, 303] on div "Tại văn phòng" at bounding box center [583, 308] width 87 height 11
type input "0"
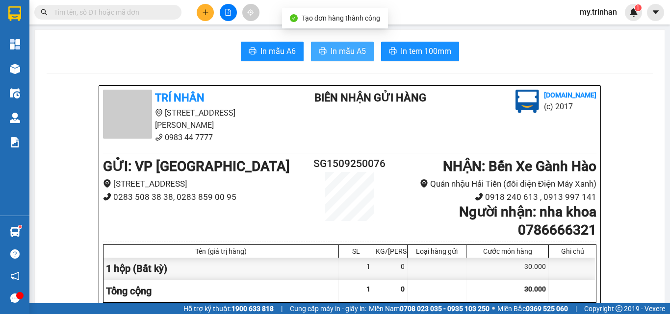
click at [348, 50] on span "In mẫu A5" at bounding box center [347, 51] width 35 height 12
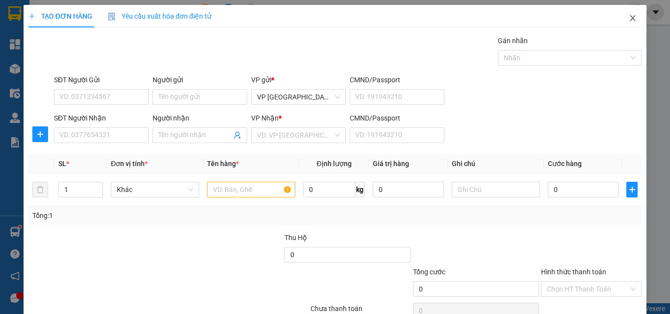
click at [630, 13] on span "Close" at bounding box center [632, 18] width 27 height 27
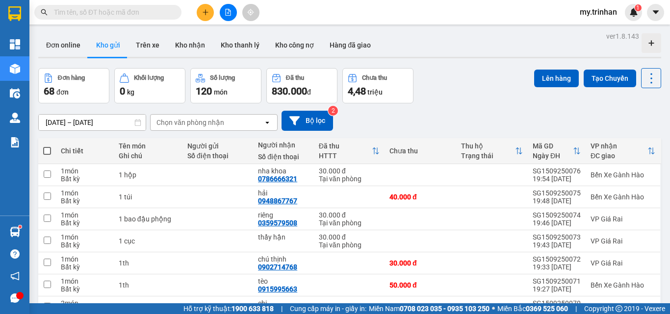
click at [48, 151] on span at bounding box center [47, 151] width 8 height 8
click at [47, 146] on input "checkbox" at bounding box center [47, 146] width 0 height 0
checkbox input "true"
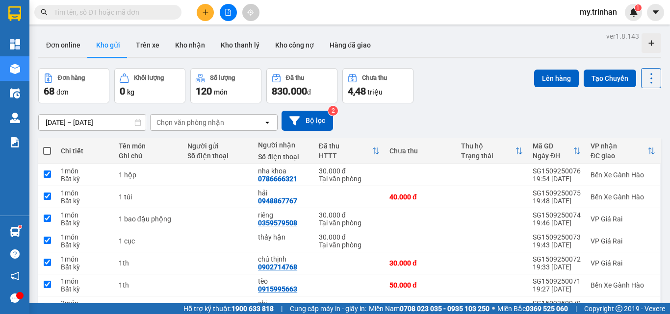
checkbox input "true"
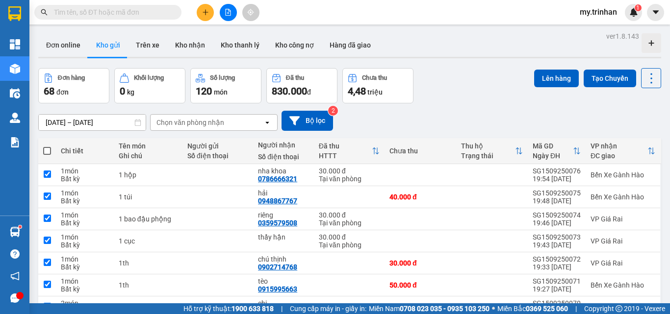
checkbox input "true"
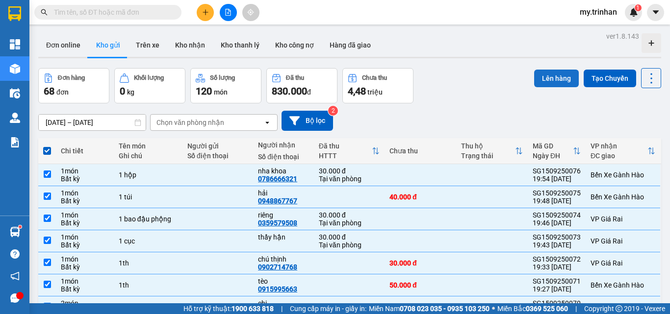
click at [537, 84] on button "Lên hàng" at bounding box center [556, 79] width 45 height 18
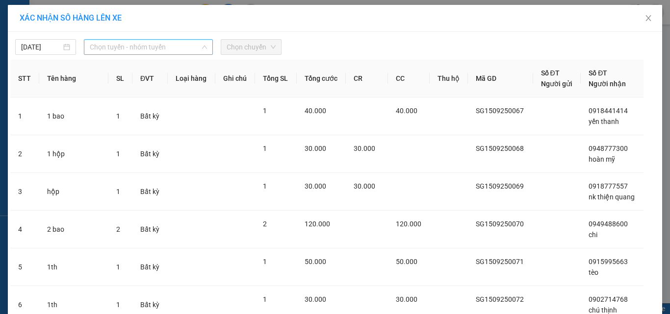
click at [154, 54] on div "Chọn tuyến - nhóm tuyến" at bounding box center [148, 47] width 129 height 16
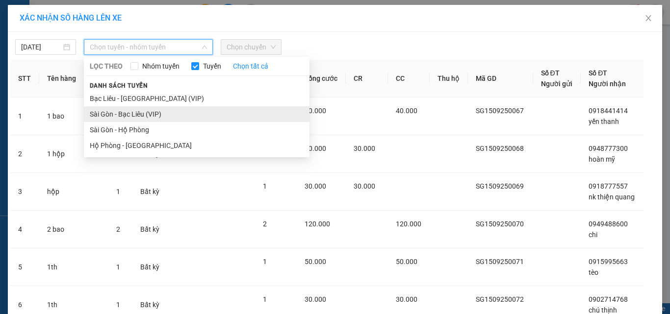
click at [131, 113] on li "Sài Gòn - Bạc Liêu (VIP)" at bounding box center [197, 114] width 226 height 16
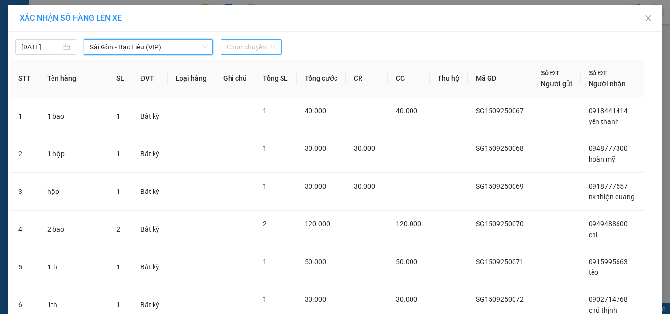
click at [254, 51] on span "Chọn chuyến" at bounding box center [251, 47] width 49 height 15
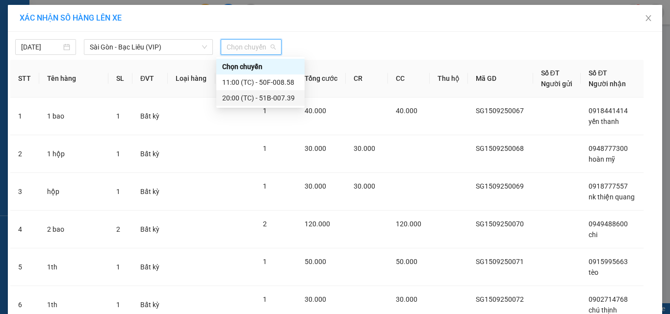
click at [237, 102] on div "20:00 (TC) - 51B-007.39" at bounding box center [260, 98] width 76 height 11
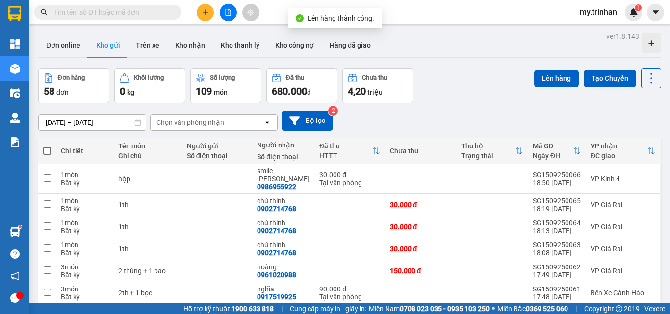
click at [46, 151] on span at bounding box center [47, 151] width 8 height 8
click at [47, 146] on input "checkbox" at bounding box center [47, 146] width 0 height 0
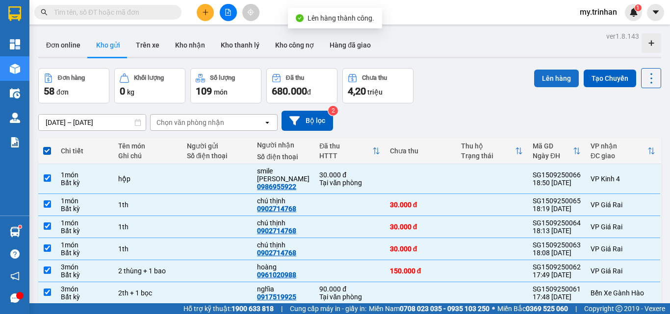
click at [534, 77] on button "Lên hàng" at bounding box center [556, 79] width 45 height 18
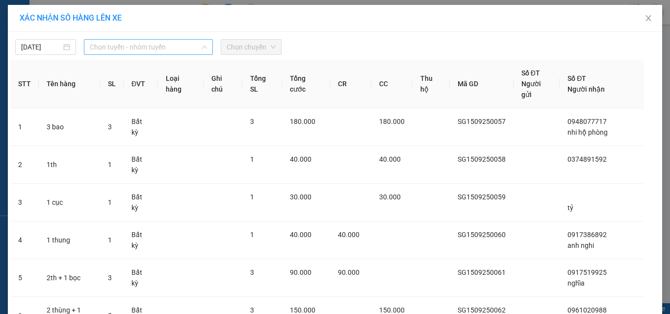
click at [174, 50] on span "Chọn tuyến - nhóm tuyến" at bounding box center [148, 47] width 117 height 15
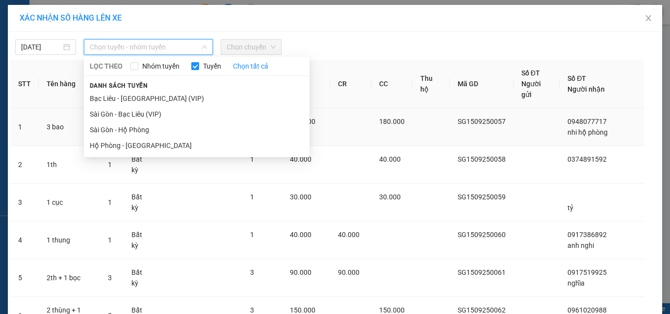
click at [147, 112] on li "Sài Gòn - Bạc Liêu (VIP)" at bounding box center [197, 114] width 226 height 16
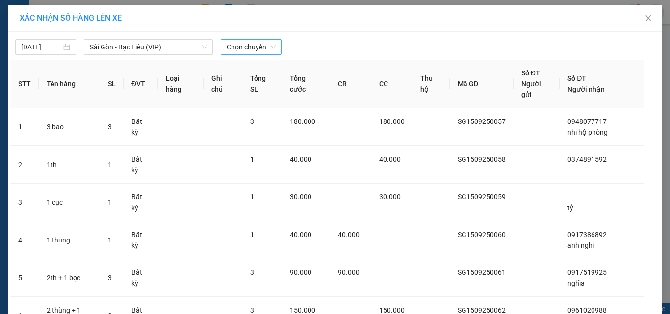
click at [253, 39] on div "[DATE] [GEOGRAPHIC_DATA] - Bạc Liêu (VIP) LỌC THEO Nhóm tuyến Tuyến Chọn tất cả…" at bounding box center [334, 44] width 649 height 21
click at [253, 50] on span "Chọn chuyến" at bounding box center [251, 47] width 49 height 15
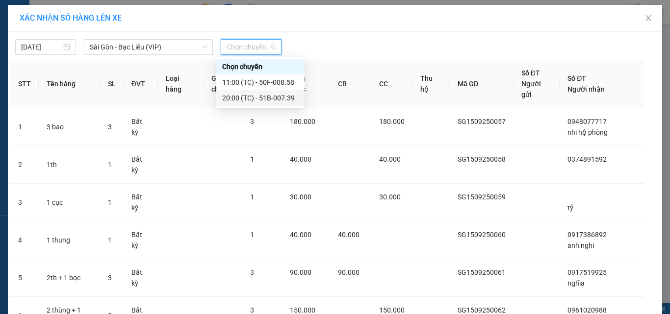
click at [236, 101] on div "20:00 (TC) - 51B-007.39" at bounding box center [260, 98] width 76 height 11
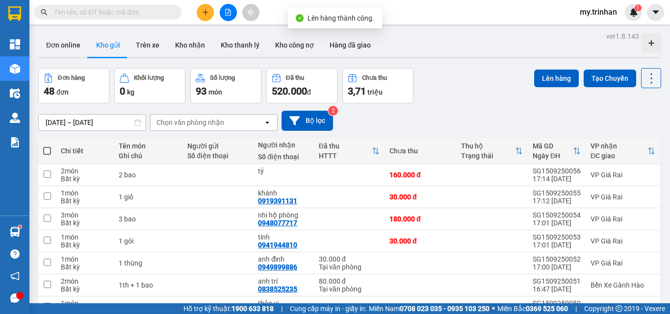
click at [49, 151] on span at bounding box center [47, 151] width 8 height 8
click at [47, 146] on input "checkbox" at bounding box center [47, 146] width 0 height 0
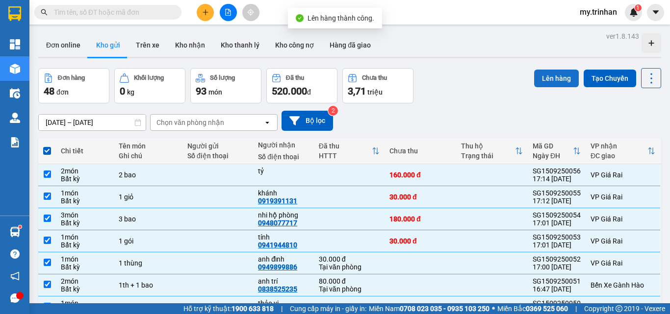
click at [534, 83] on button "Lên hàng" at bounding box center [556, 79] width 45 height 18
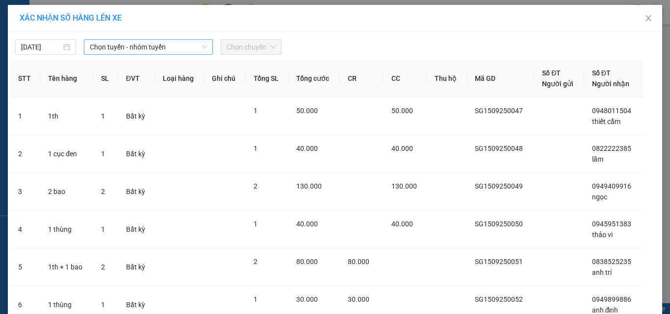
click at [168, 48] on span "Chọn tuyến - nhóm tuyến" at bounding box center [148, 47] width 117 height 15
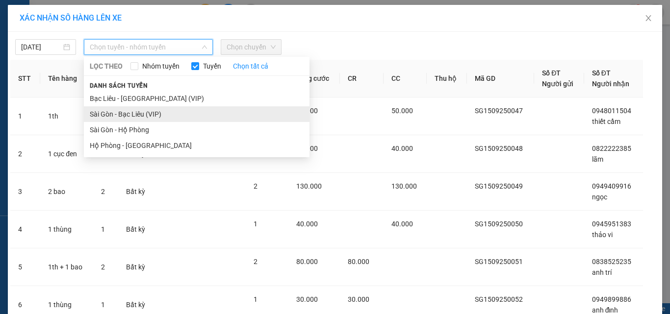
click at [155, 118] on li "Sài Gòn - Bạc Liêu (VIP)" at bounding box center [197, 114] width 226 height 16
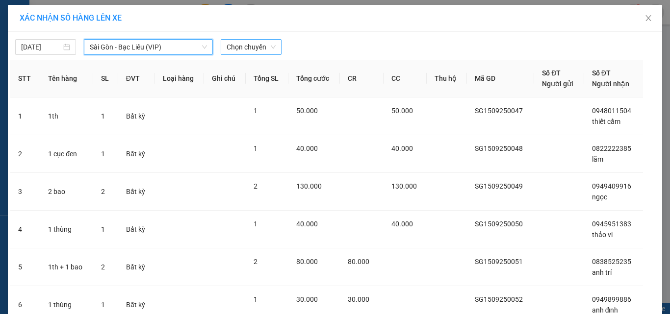
click at [245, 53] on span "Chọn chuyến" at bounding box center [251, 47] width 49 height 15
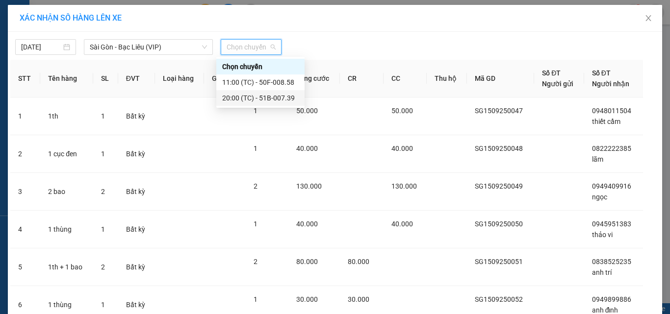
click at [235, 101] on div "20:00 (TC) - 51B-007.39" at bounding box center [260, 98] width 76 height 11
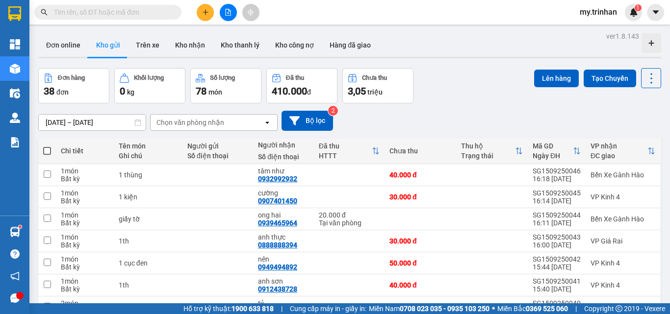
click at [48, 152] on span at bounding box center [47, 151] width 8 height 8
click at [47, 146] on input "checkbox" at bounding box center [47, 146] width 0 height 0
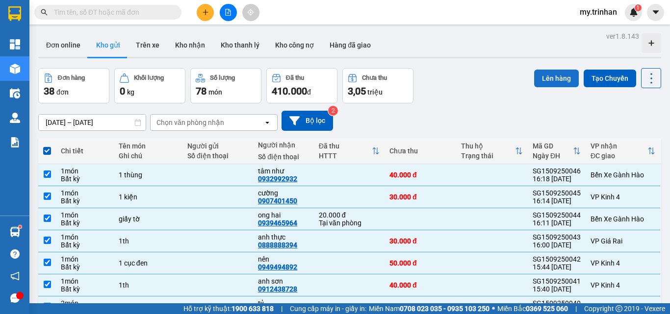
click at [549, 72] on button "Lên hàng" at bounding box center [556, 79] width 45 height 18
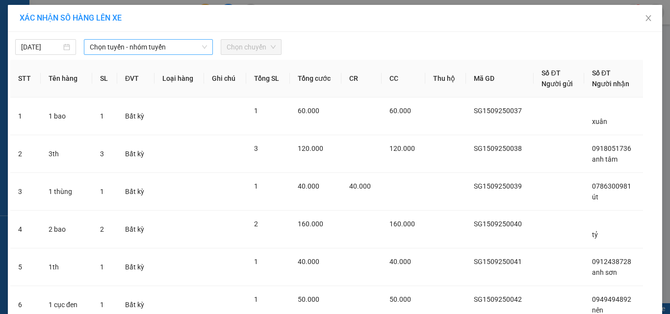
click at [166, 40] on span "Chọn tuyến - nhóm tuyến" at bounding box center [148, 47] width 117 height 15
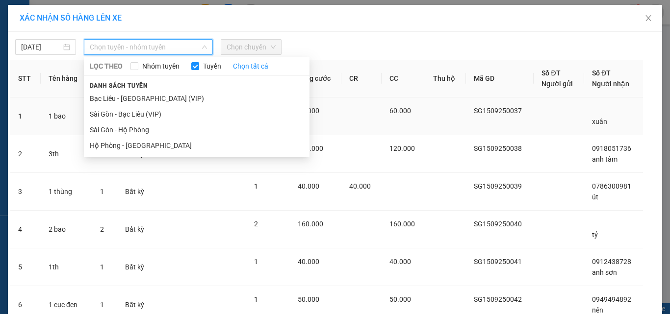
click at [138, 116] on li "Sài Gòn - Bạc Liêu (VIP)" at bounding box center [197, 114] width 226 height 16
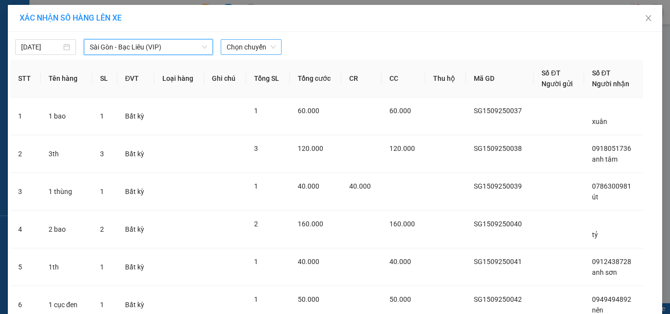
click at [249, 46] on span "Chọn chuyến" at bounding box center [251, 47] width 49 height 15
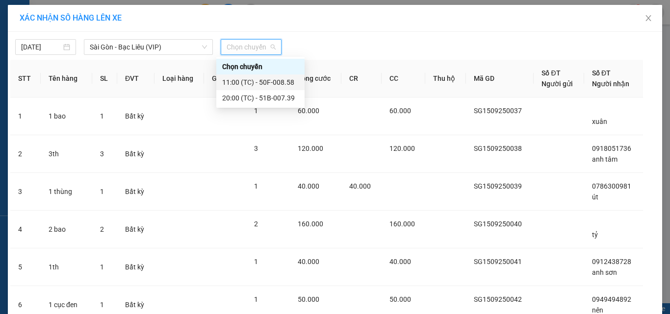
click at [245, 95] on div "20:00 (TC) - 51B-007.39" at bounding box center [260, 98] width 76 height 11
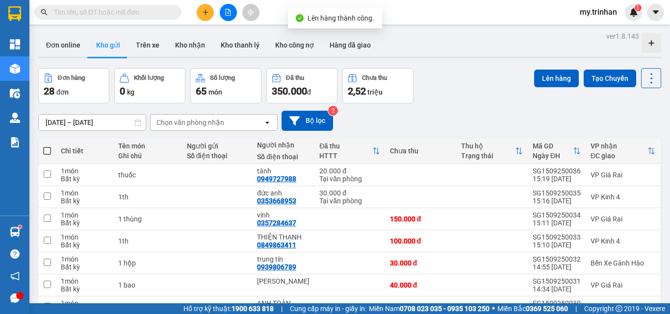
click at [46, 149] on span at bounding box center [47, 151] width 8 height 8
click at [47, 146] on input "checkbox" at bounding box center [47, 146] width 0 height 0
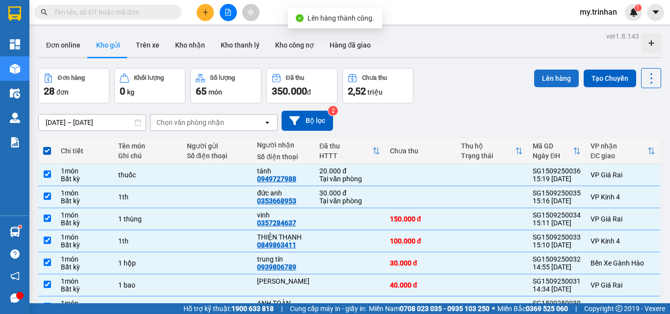
click at [551, 76] on button "Lên hàng" at bounding box center [556, 79] width 45 height 18
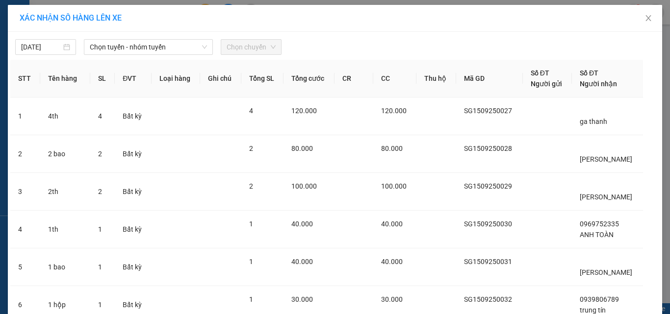
drag, startPoint x: 144, startPoint y: 48, endPoint x: 144, endPoint y: 55, distance: 6.9
click at [145, 49] on span "Chọn tuyến - nhóm tuyến" at bounding box center [148, 47] width 117 height 15
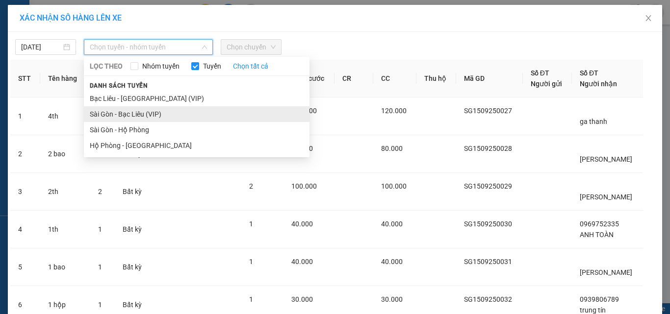
click at [129, 113] on li "Sài Gòn - Bạc Liêu (VIP)" at bounding box center [197, 114] width 226 height 16
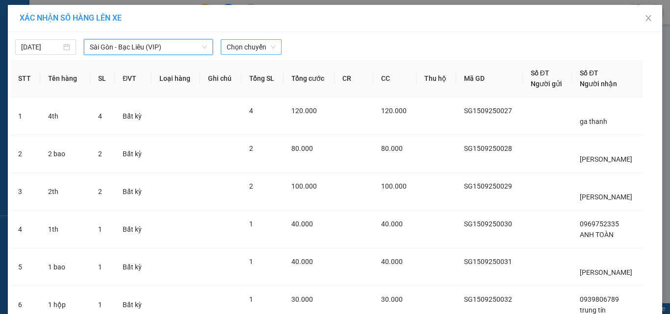
click at [233, 53] on span "Chọn chuyến" at bounding box center [251, 47] width 49 height 15
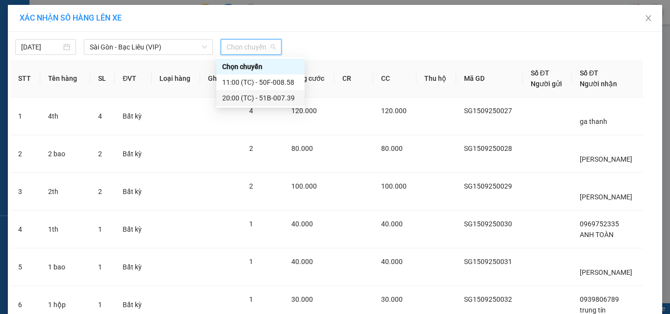
click at [232, 96] on div "20:00 (TC) - 51B-007.39" at bounding box center [260, 98] width 76 height 11
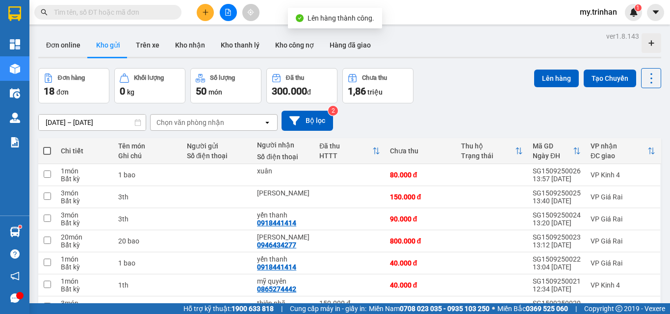
click at [50, 151] on span at bounding box center [47, 151] width 8 height 8
click at [47, 146] on input "checkbox" at bounding box center [47, 146] width 0 height 0
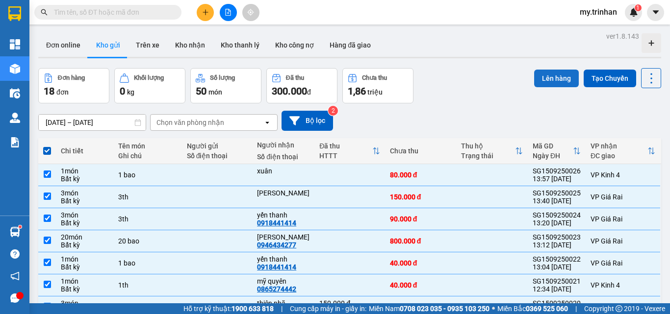
click at [537, 75] on button "Lên hàng" at bounding box center [556, 79] width 45 height 18
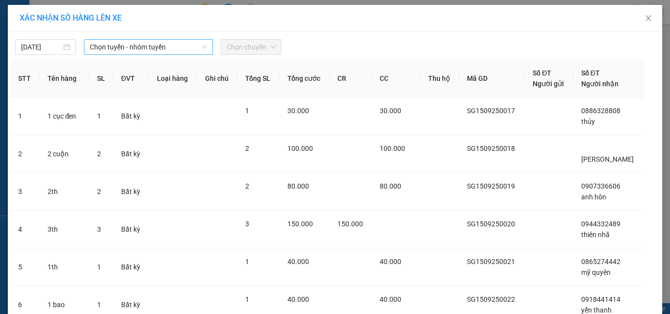
click at [180, 46] on span "Chọn tuyến - nhóm tuyến" at bounding box center [148, 47] width 117 height 15
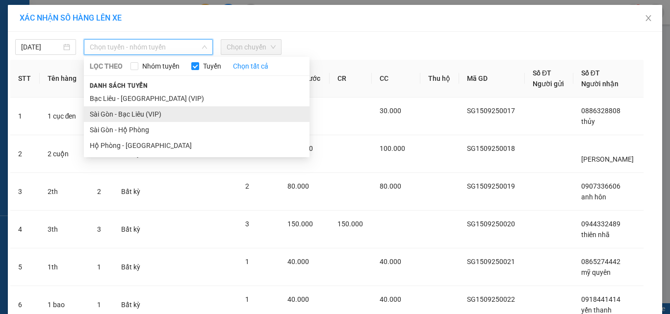
click at [165, 114] on li "Sài Gòn - Bạc Liêu (VIP)" at bounding box center [197, 114] width 226 height 16
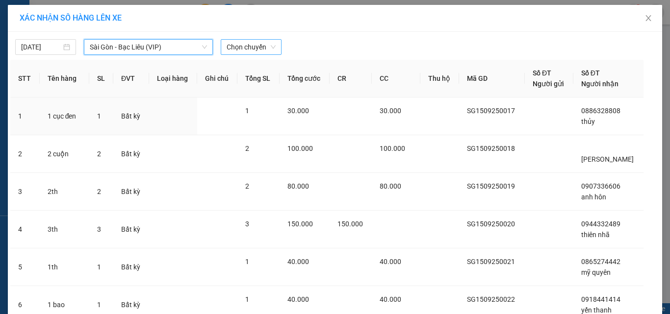
click at [248, 52] on span "Chọn chuyến" at bounding box center [251, 47] width 49 height 15
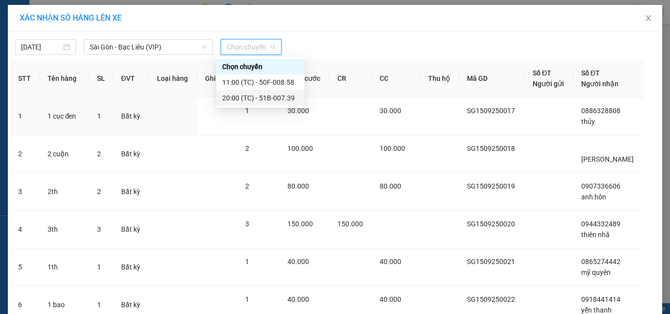
click at [235, 101] on div "20:00 (TC) - 51B-007.39" at bounding box center [260, 98] width 76 height 11
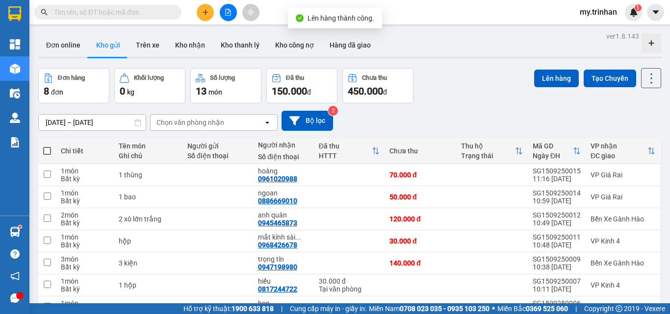
click at [48, 149] on span at bounding box center [47, 151] width 8 height 8
click at [47, 146] on input "checkbox" at bounding box center [47, 146] width 0 height 0
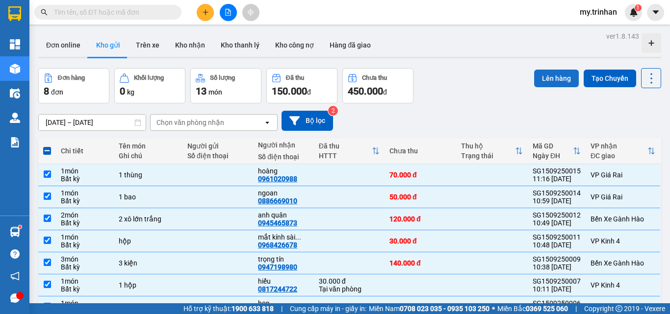
click at [546, 76] on button "Lên hàng" at bounding box center [556, 79] width 45 height 18
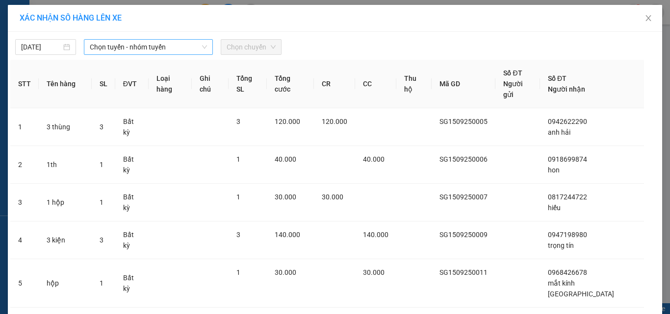
click at [172, 47] on span "Chọn tuyến - nhóm tuyến" at bounding box center [148, 47] width 117 height 15
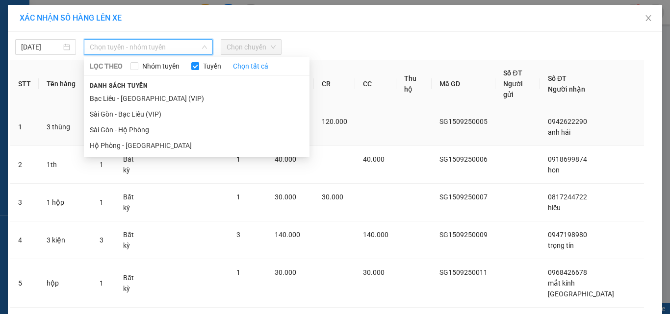
click at [151, 116] on li "Sài Gòn - Bạc Liêu (VIP)" at bounding box center [197, 114] width 226 height 16
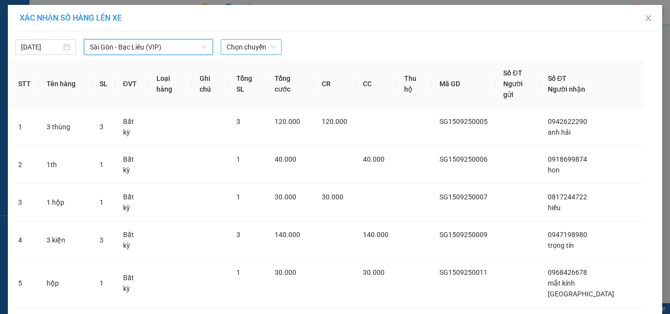
click at [258, 45] on span "Chọn chuyến" at bounding box center [251, 47] width 49 height 15
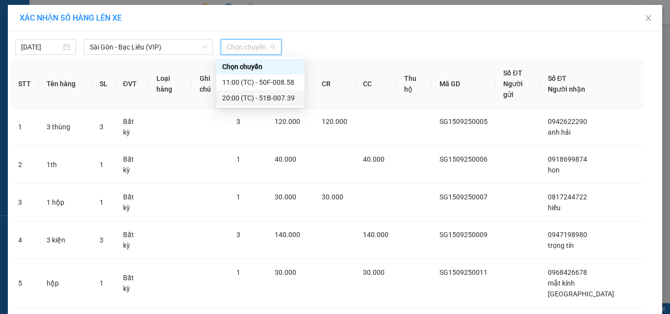
click at [251, 96] on div "20:00 (TC) - 51B-007.39" at bounding box center [260, 98] width 76 height 11
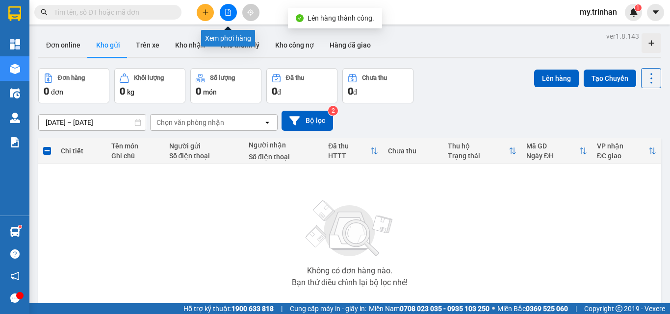
click at [230, 9] on icon "file-add" at bounding box center [228, 12] width 7 height 7
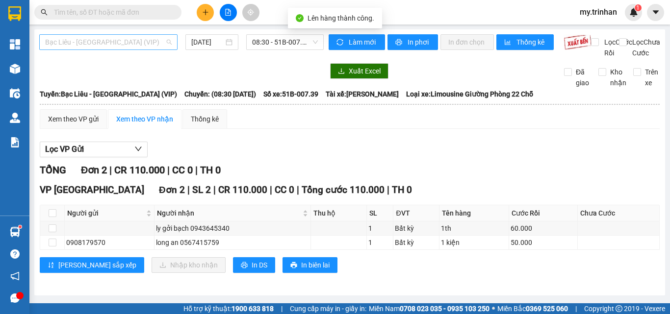
click at [140, 43] on span "Bạc Liêu - [GEOGRAPHIC_DATA] (VIP)" at bounding box center [108, 42] width 126 height 15
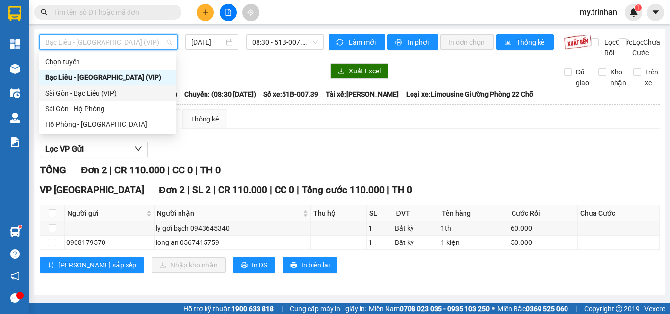
click at [126, 90] on div "Sài Gòn - Bạc Liêu (VIP)" at bounding box center [107, 93] width 125 height 11
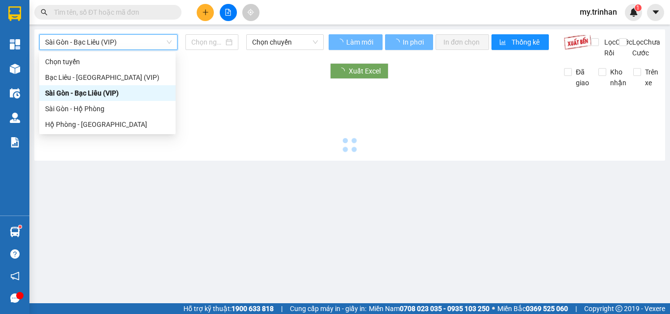
type input "[DATE]"
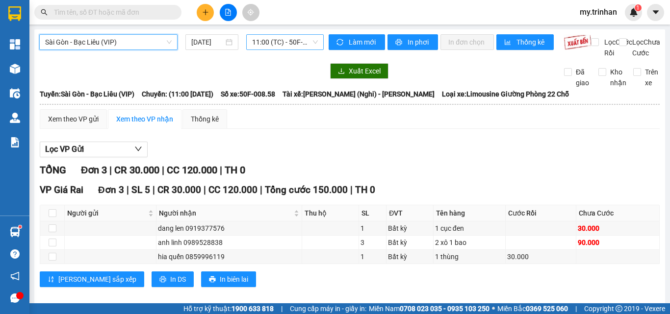
click at [271, 44] on span "11:00 (TC) - 50F-008.58" at bounding box center [285, 42] width 66 height 15
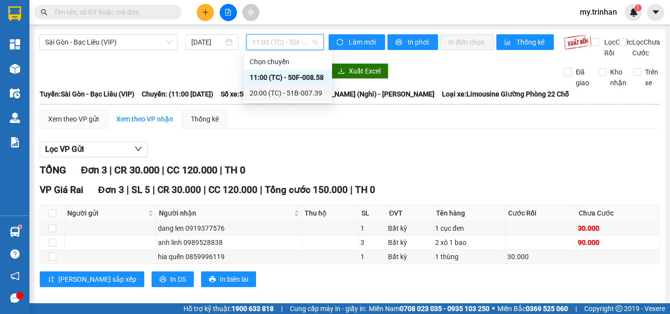
click at [264, 91] on div "20:00 (TC) - 51B-007.39" at bounding box center [288, 93] width 76 height 11
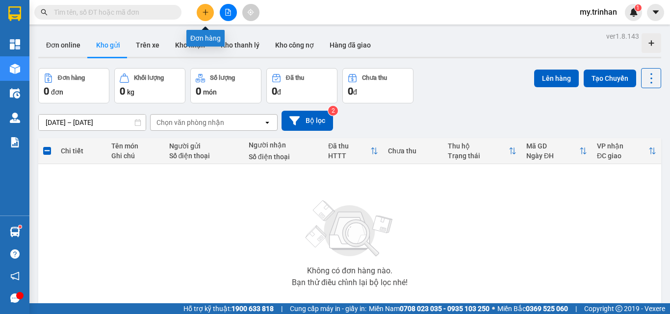
click at [209, 15] on button at bounding box center [205, 12] width 17 height 17
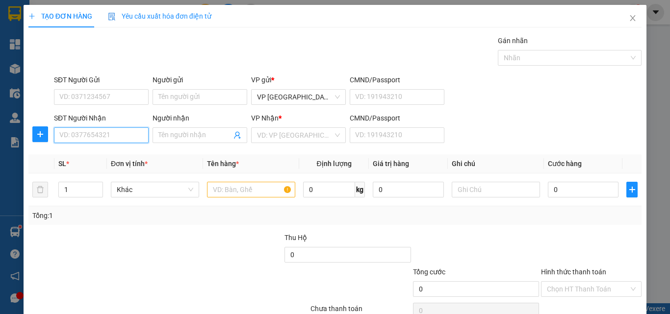
click at [126, 133] on input "SĐT Người Nhận" at bounding box center [101, 135] width 95 height 16
type input "0917835929"
click at [179, 136] on input "Người nhận" at bounding box center [194, 135] width 73 height 11
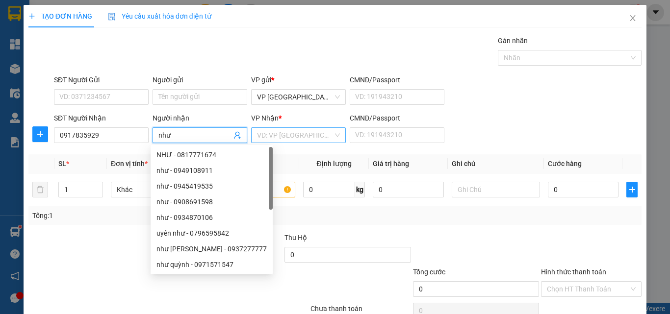
type input "như"
click at [329, 135] on input "search" at bounding box center [295, 135] width 76 height 15
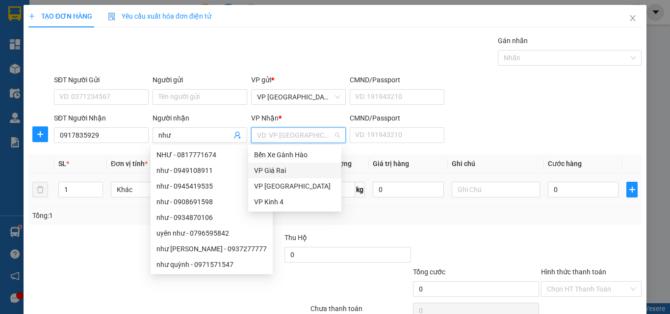
click at [287, 170] on div "VP Giá Rai" at bounding box center [294, 170] width 81 height 11
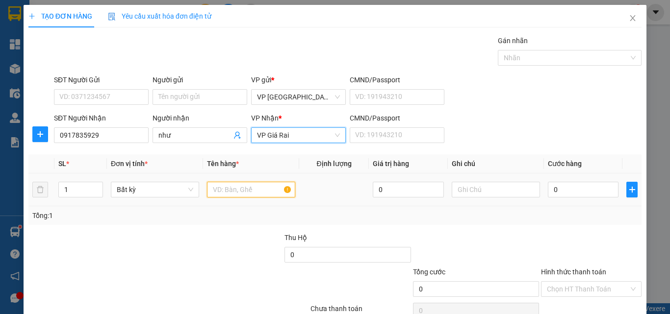
click at [246, 192] on input "text" at bounding box center [251, 190] width 88 height 16
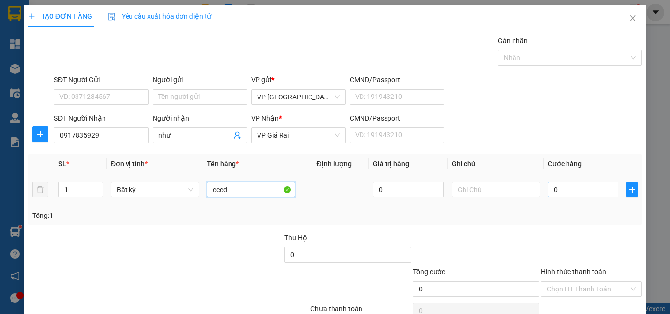
type input "cccd"
drag, startPoint x: 564, startPoint y: 193, endPoint x: 574, endPoint y: 196, distance: 10.4
click at [565, 193] on input "0" at bounding box center [583, 190] width 71 height 16
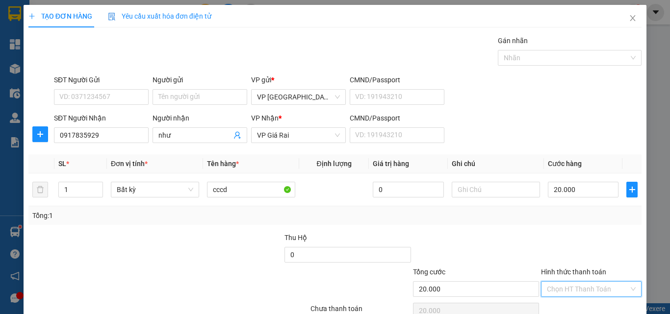
click at [588, 282] on input "Hình thức thanh toán" at bounding box center [588, 289] width 82 height 15
click at [589, 303] on div "Tại văn phòng" at bounding box center [583, 308] width 87 height 11
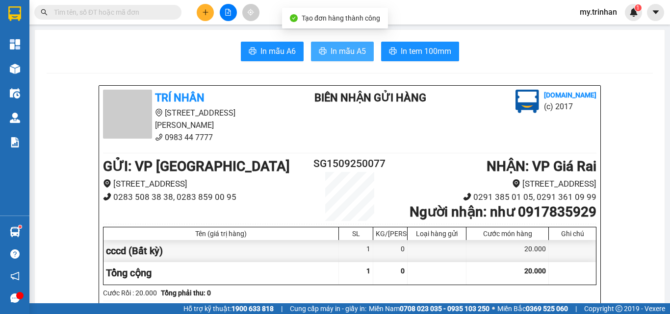
click at [346, 44] on button "In mẫu A5" at bounding box center [342, 52] width 63 height 20
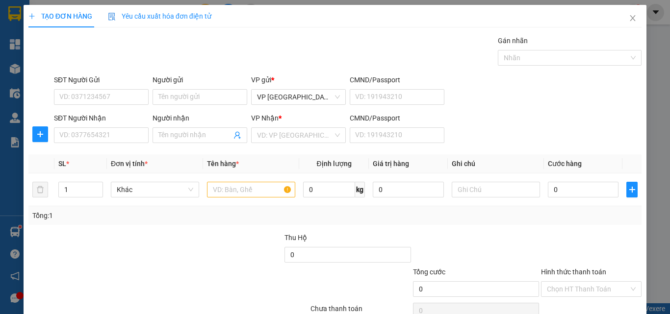
click at [545, 127] on div "SĐT Người Nhận VD: 0377654321 Người nhận Tên người nhận VP Nhận * VD: VP Sài Gò…" at bounding box center [347, 130] width 591 height 34
click at [133, 129] on input "SĐT Người Nhận" at bounding box center [101, 135] width 95 height 16
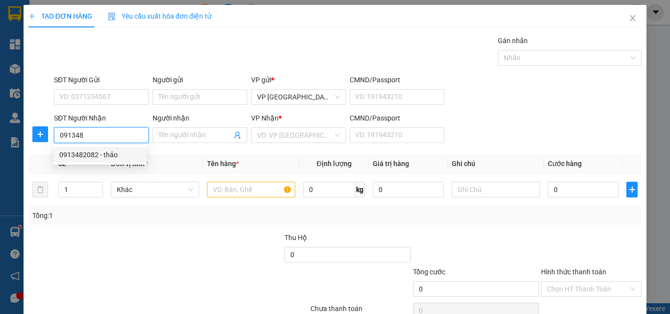
click at [124, 151] on div "0913482082 - thảo" at bounding box center [99, 155] width 81 height 11
type input "0913482082"
type input "thảo"
type input "50.000"
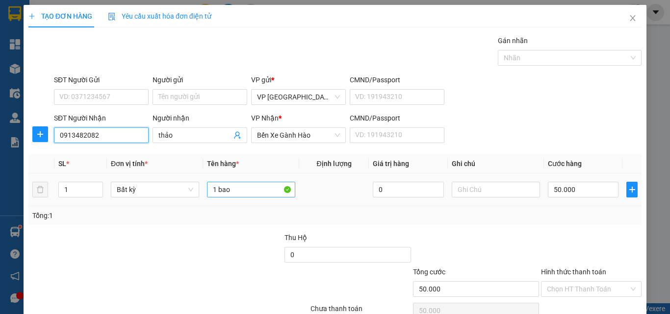
type input "0913482082"
drag, startPoint x: 228, startPoint y: 191, endPoint x: 176, endPoint y: 189, distance: 52.5
click at [176, 189] on tr "1 Bất kỳ 1 bao 0 50.000" at bounding box center [334, 190] width 613 height 33
type input "1"
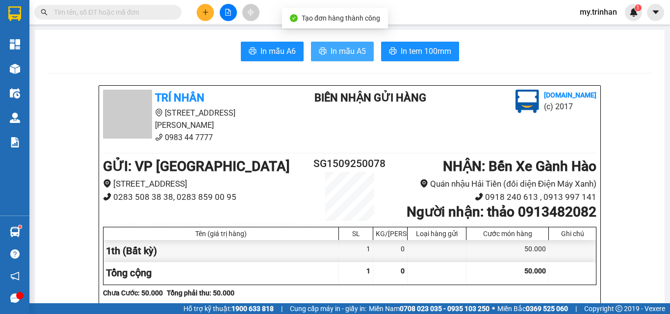
click at [337, 53] on span "In mẫu A5" at bounding box center [347, 51] width 35 height 12
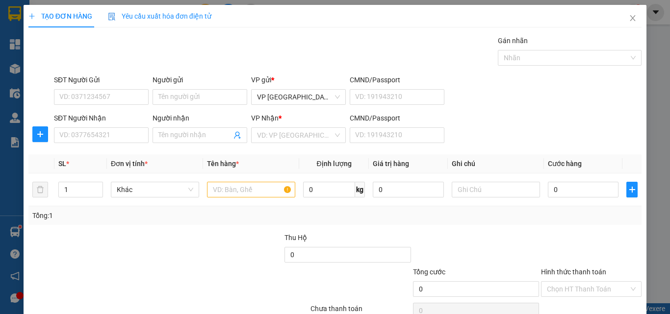
click at [605, 101] on div "SĐT Người Gửi VD: 0371234567 Người gửi Tên người gửi VP gửi * VP [GEOGRAPHIC_DA…" at bounding box center [347, 92] width 591 height 34
click at [629, 15] on icon "close" at bounding box center [633, 18] width 8 height 8
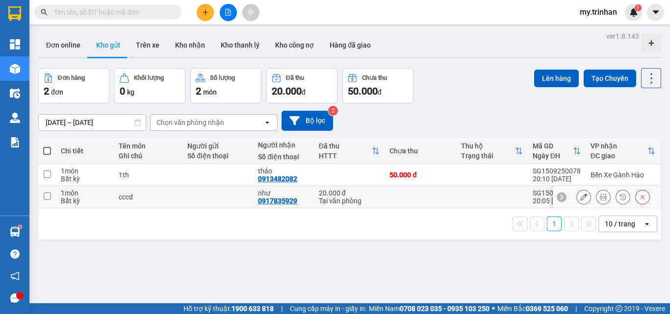
click at [399, 195] on td at bounding box center [420, 197] width 72 height 22
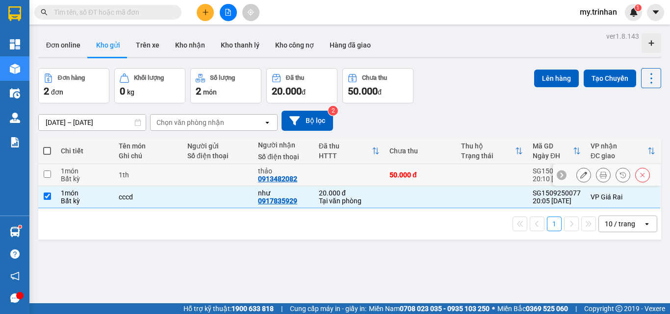
click at [400, 176] on div "50.000 đ" at bounding box center [420, 175] width 62 height 8
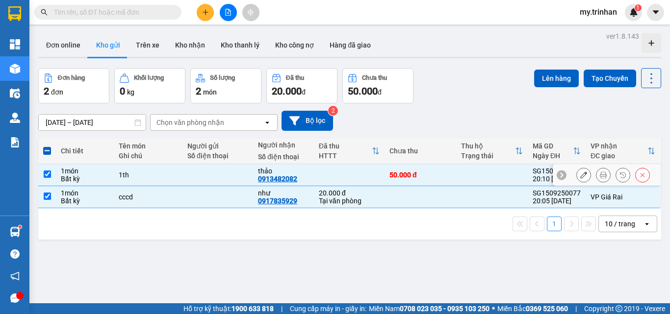
click at [404, 169] on td "50.000 đ" at bounding box center [420, 175] width 72 height 22
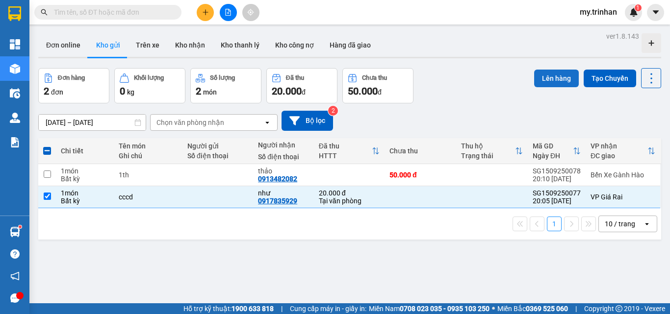
click at [538, 78] on button "Lên hàng" at bounding box center [556, 79] width 45 height 18
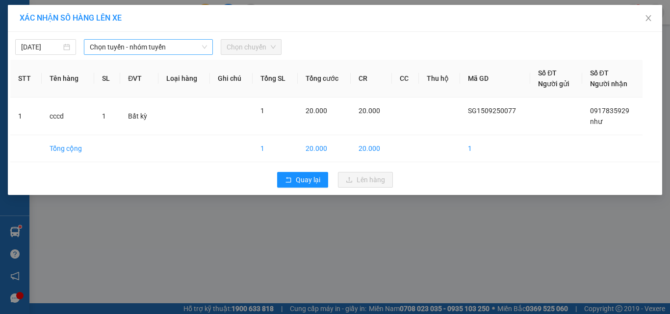
click at [188, 46] on span "Chọn tuyến - nhóm tuyến" at bounding box center [148, 47] width 117 height 15
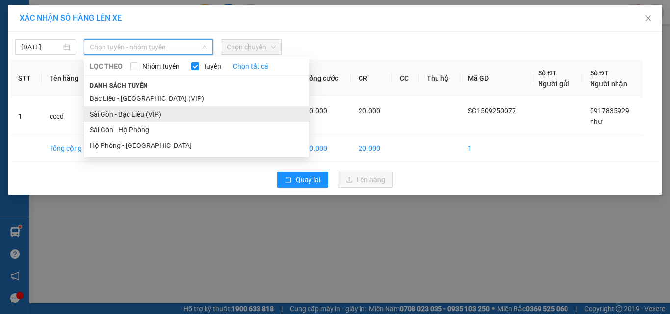
click at [153, 116] on li "Sài Gòn - Bạc Liêu (VIP)" at bounding box center [197, 114] width 226 height 16
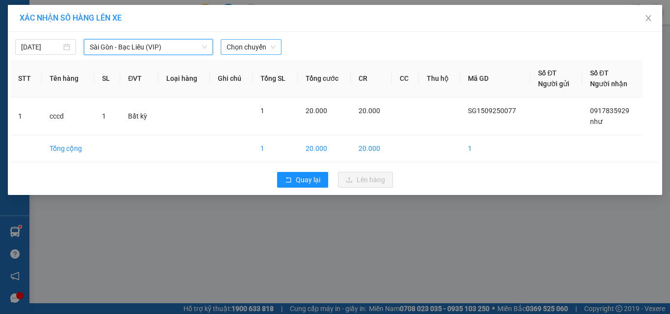
click at [258, 43] on span "Chọn chuyến" at bounding box center [251, 47] width 49 height 15
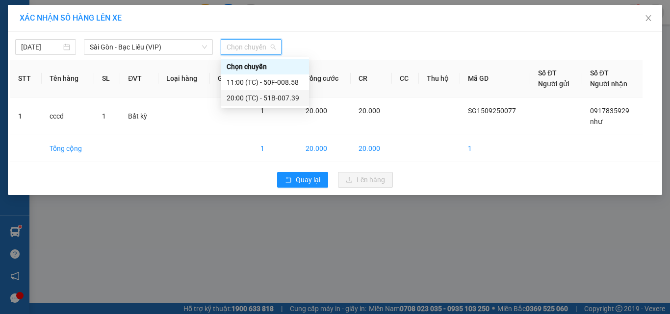
click at [261, 95] on div "20:00 (TC) - 51B-007.39" at bounding box center [265, 98] width 76 height 11
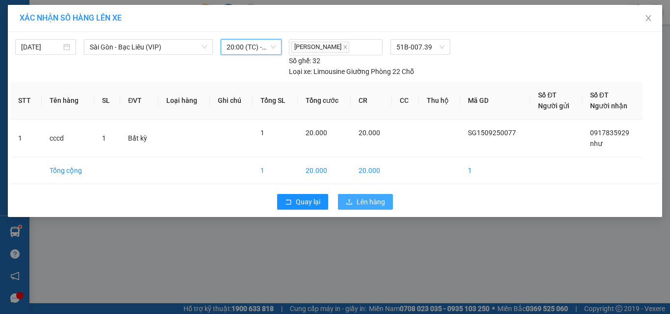
click at [358, 202] on span "Lên hàng" at bounding box center [370, 202] width 28 height 11
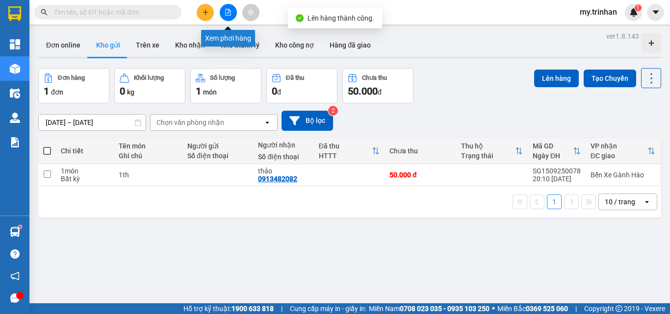
click at [228, 14] on icon "file-add" at bounding box center [228, 12] width 7 height 7
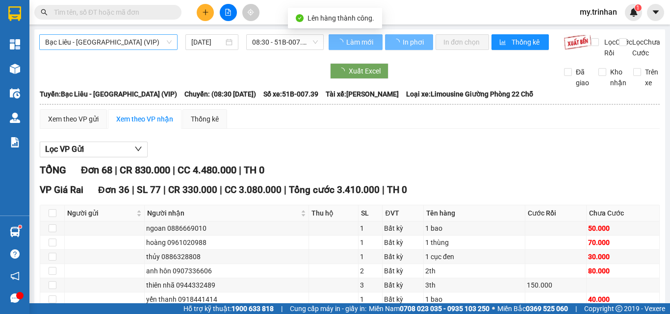
click at [127, 46] on span "Bạc Liêu - [GEOGRAPHIC_DATA] (VIP)" at bounding box center [108, 42] width 126 height 15
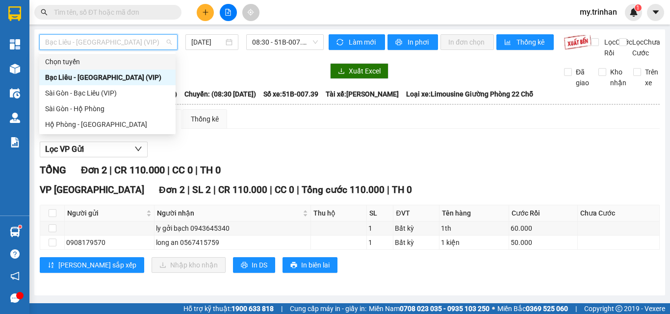
click at [140, 41] on span "Bạc Liêu - [GEOGRAPHIC_DATA] (VIP)" at bounding box center [108, 42] width 126 height 15
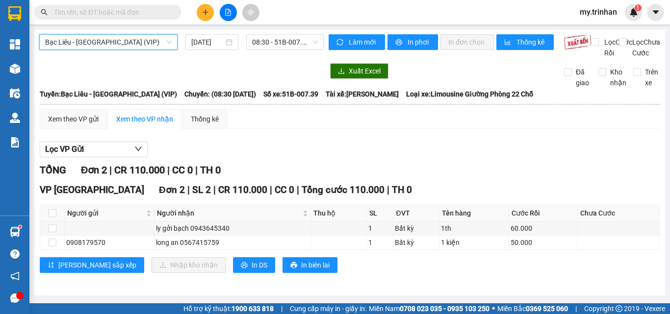
click at [141, 43] on span "Bạc Liêu - [GEOGRAPHIC_DATA] (VIP)" at bounding box center [108, 42] width 126 height 15
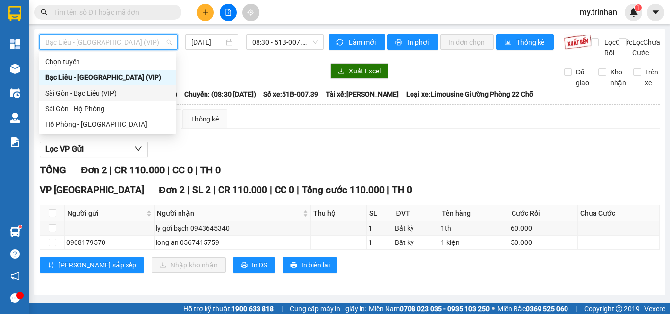
click at [134, 91] on div "Sài Gòn - Bạc Liêu (VIP)" at bounding box center [107, 93] width 125 height 11
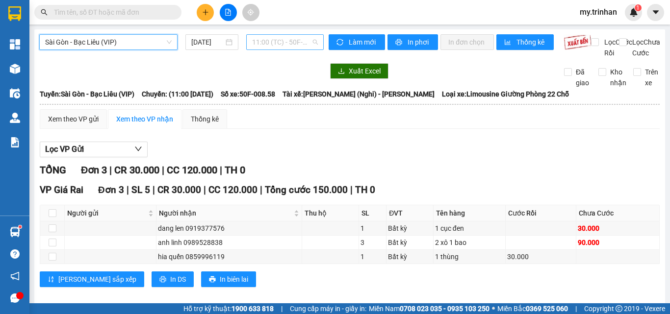
click at [258, 38] on span "11:00 (TC) - 50F-008.58" at bounding box center [285, 42] width 66 height 15
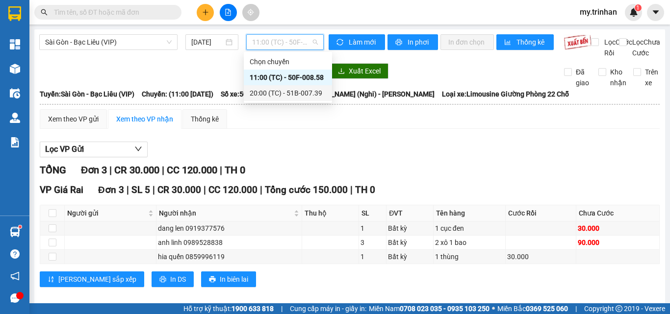
click at [266, 94] on div "20:00 (TC) - 51B-007.39" at bounding box center [288, 93] width 76 height 11
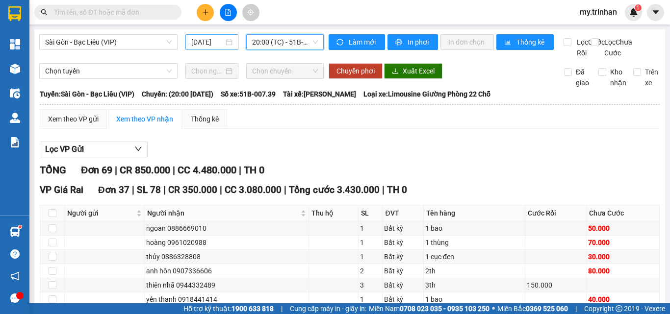
click at [201, 45] on input "[DATE]" at bounding box center [207, 42] width 32 height 11
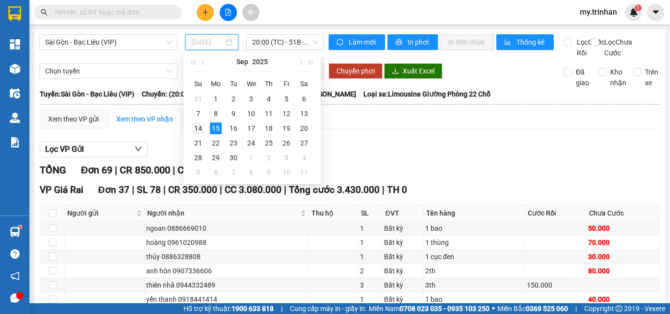
click at [195, 128] on div "14" at bounding box center [198, 129] width 12 height 12
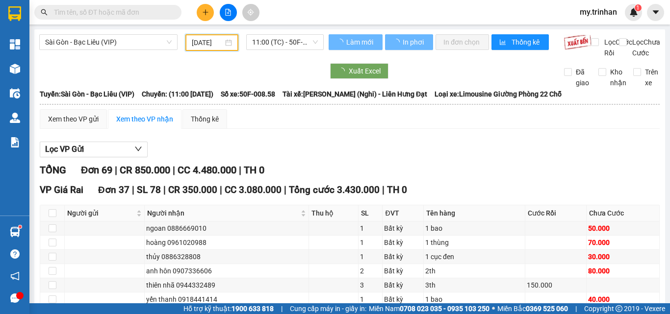
type input "[DATE]"
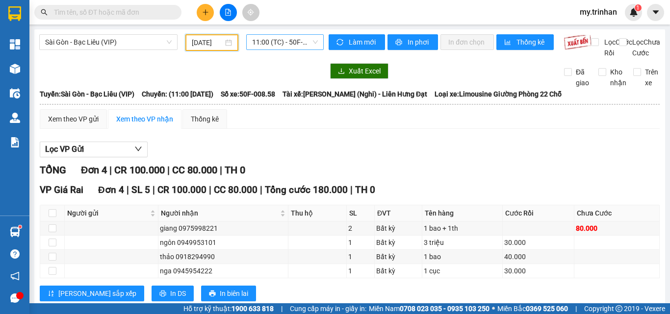
click at [274, 45] on span "11:00 (TC) - 50F-008.58" at bounding box center [285, 42] width 66 height 15
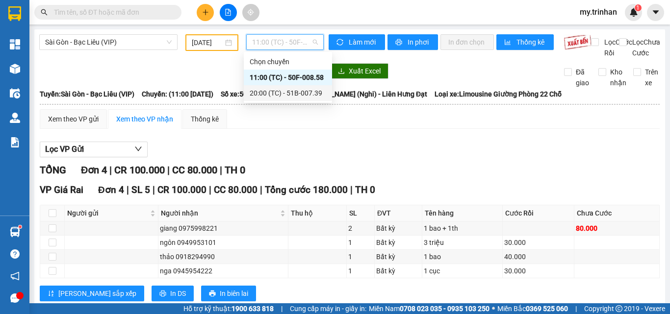
click at [278, 97] on div "20:00 (TC) - 51B-007.39" at bounding box center [288, 93] width 76 height 11
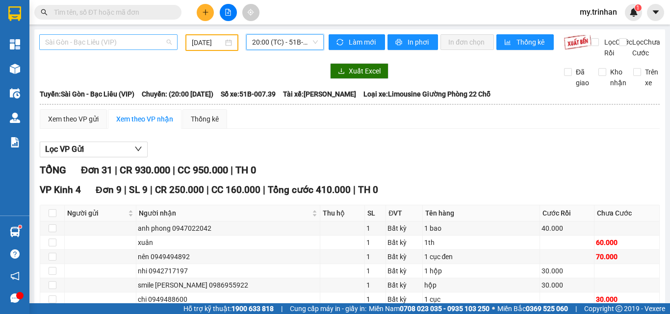
drag, startPoint x: 129, startPoint y: 46, endPoint x: 133, endPoint y: 49, distance: 5.3
click at [133, 47] on span "Sài Gòn - Bạc Liêu (VIP)" at bounding box center [108, 42] width 126 height 15
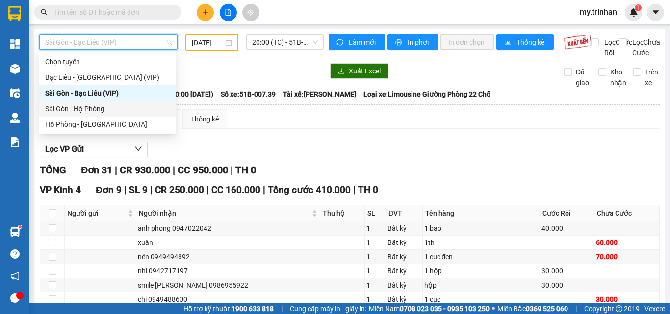
click at [114, 109] on div "Sài Gòn - Hộ Phòng" at bounding box center [107, 108] width 125 height 11
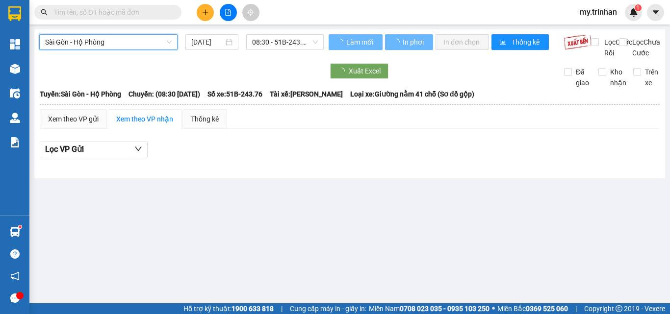
click at [202, 43] on input "[DATE]" at bounding box center [207, 42] width 32 height 11
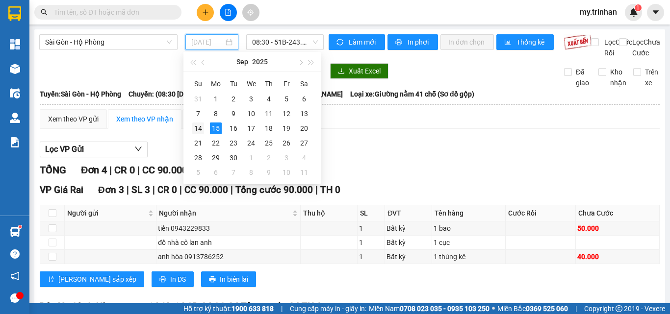
click at [195, 122] on td "14" at bounding box center [198, 128] width 18 height 15
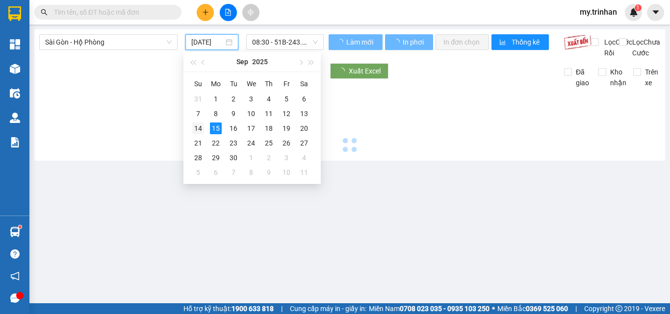
type input "[DATE]"
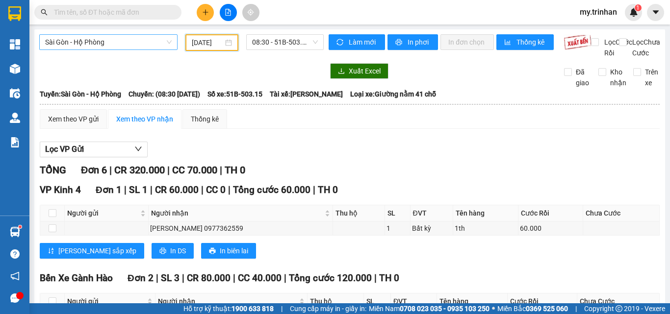
click at [88, 40] on span "Sài Gòn - Hộ Phòng" at bounding box center [108, 42] width 126 height 15
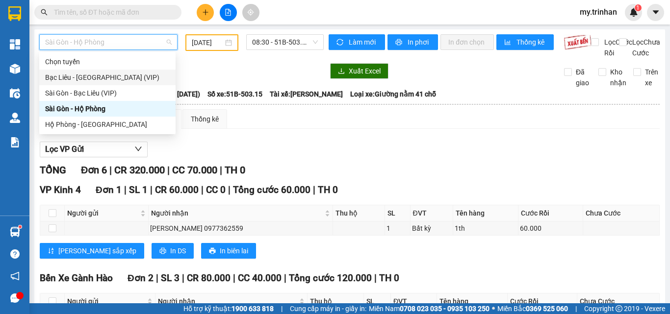
click at [101, 82] on div "Bạc Liêu - [GEOGRAPHIC_DATA] (VIP)" at bounding box center [107, 77] width 125 height 11
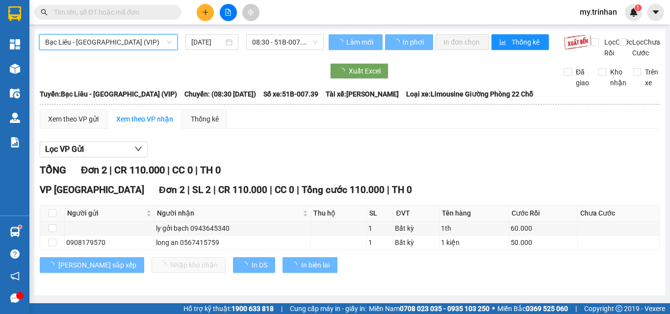
click at [200, 44] on input "[DATE]" at bounding box center [207, 42] width 32 height 11
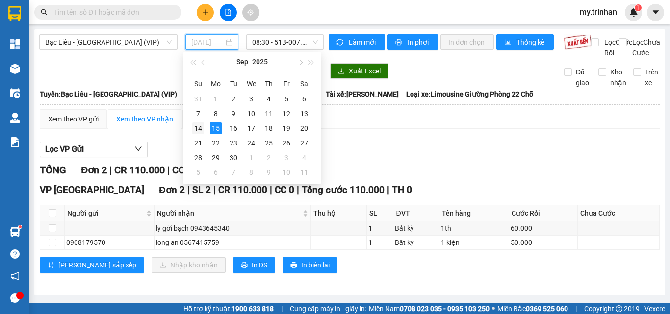
click at [200, 124] on div "14" at bounding box center [198, 129] width 12 height 12
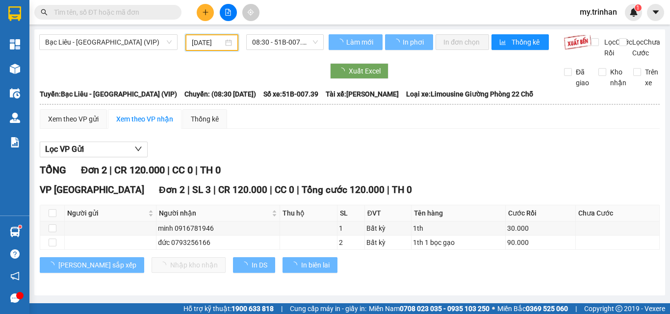
click at [205, 40] on input "[DATE]" at bounding box center [207, 42] width 31 height 11
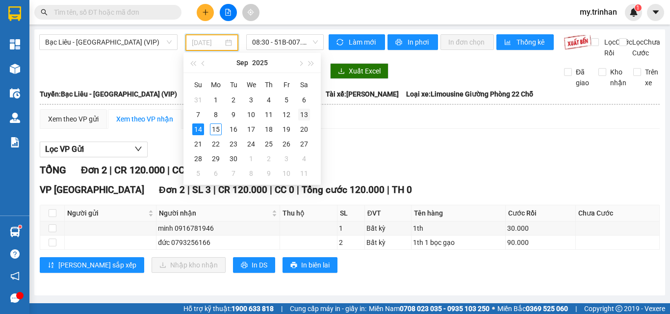
click at [306, 113] on div "13" at bounding box center [304, 115] width 12 height 12
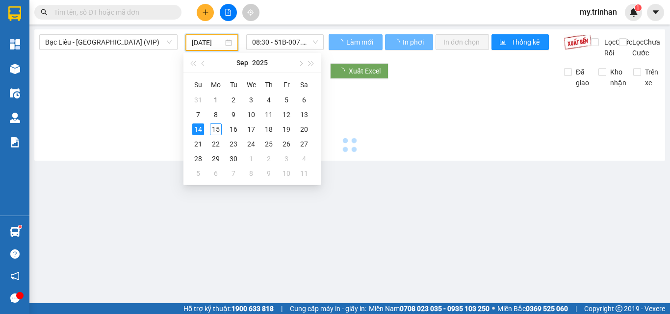
type input "[DATE]"
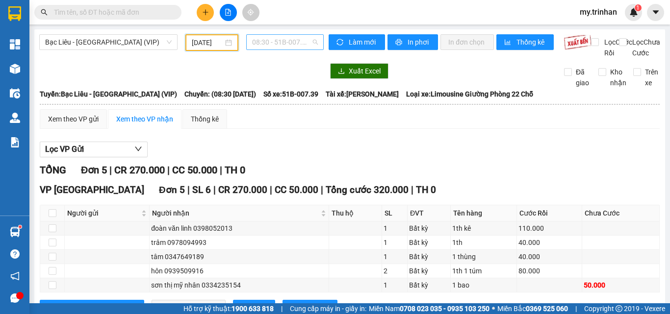
click at [282, 43] on span "08:30 - 51B-007.39" at bounding box center [285, 42] width 66 height 15
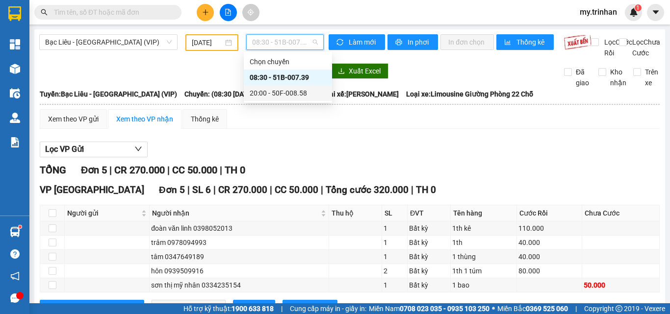
click at [282, 93] on div "20:00 - 50F-008.58" at bounding box center [288, 93] width 76 height 11
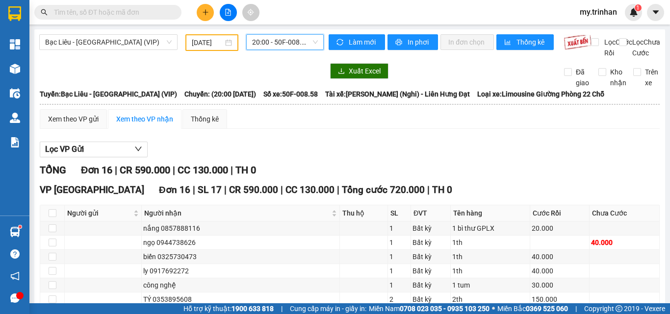
click at [259, 48] on span "20:00 - 50F-008.58" at bounding box center [285, 42] width 66 height 15
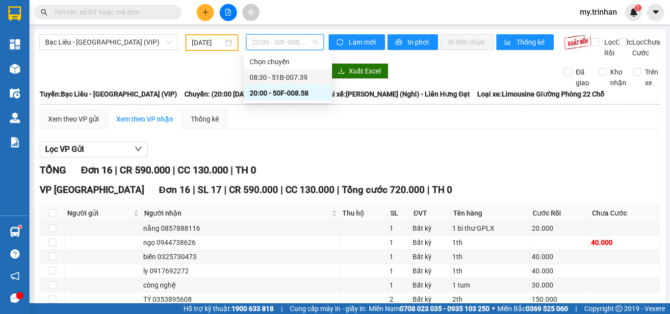
click at [264, 82] on div "08:30 - 51B-007.39" at bounding box center [288, 77] width 76 height 11
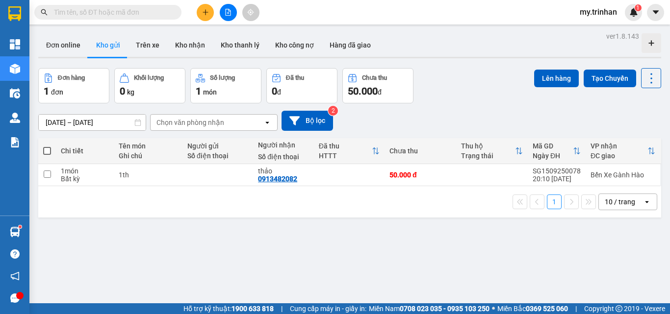
click at [360, 111] on div "[DATE] – [DATE] Press the down arrow key to interact with the calendar and sele…" at bounding box center [349, 121] width 623 height 20
